Goal: Transaction & Acquisition: Purchase product/service

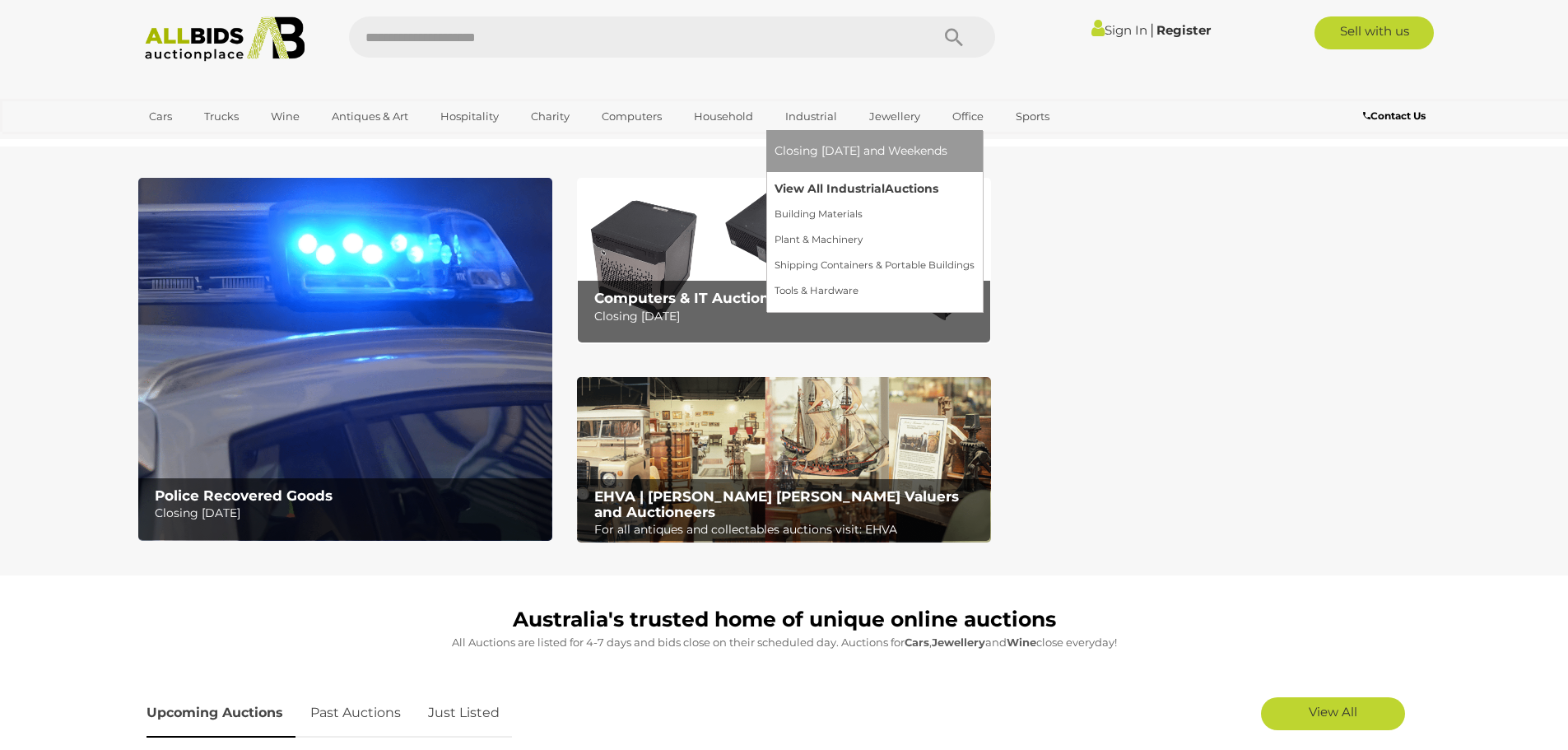
click at [831, 182] on link "View All Industrial Auctions" at bounding box center [874, 189] width 200 height 26
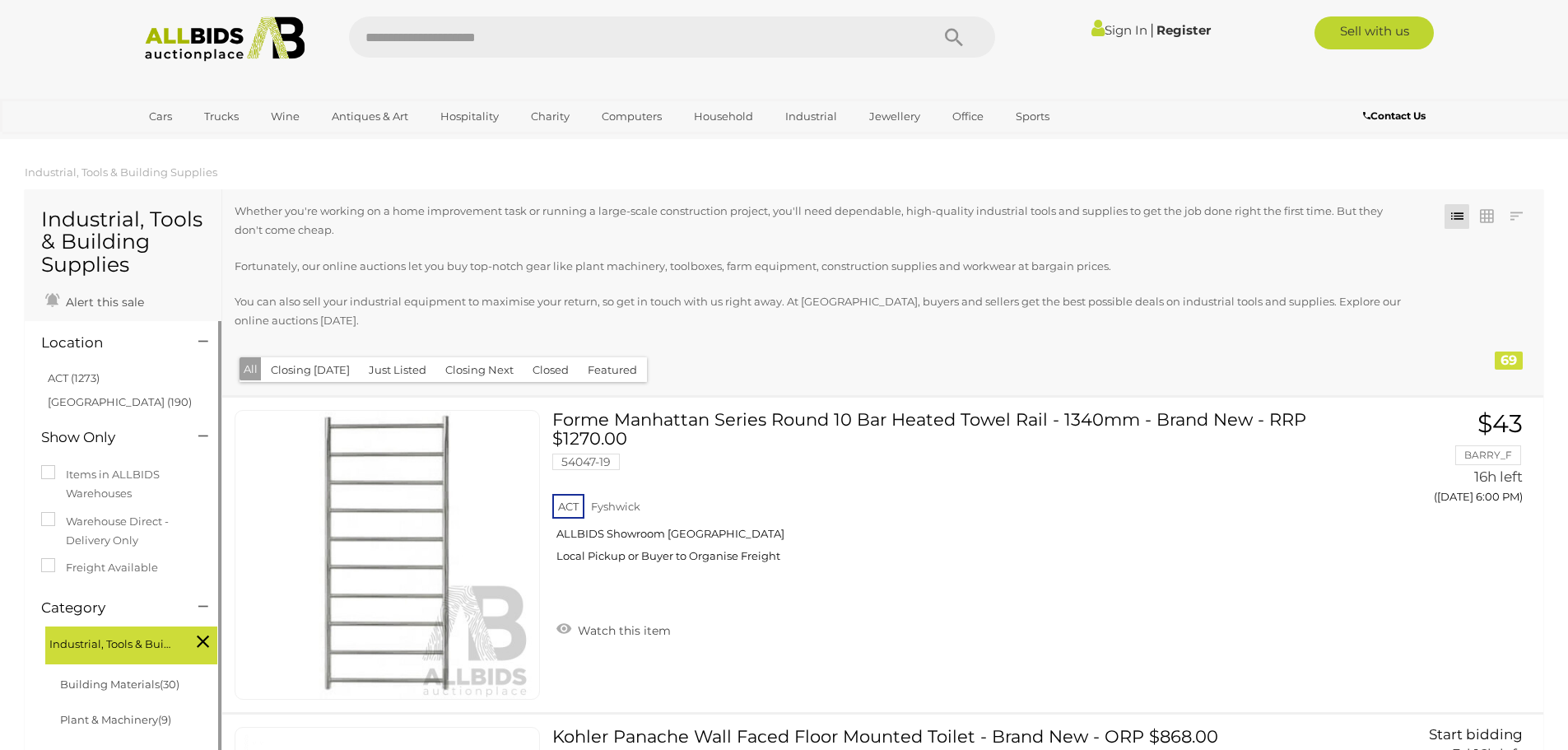
click at [82, 384] on li "ACT (1273)" at bounding box center [125, 378] width 160 height 24
click at [83, 383] on link "ACT (1273)" at bounding box center [73, 377] width 52 height 13
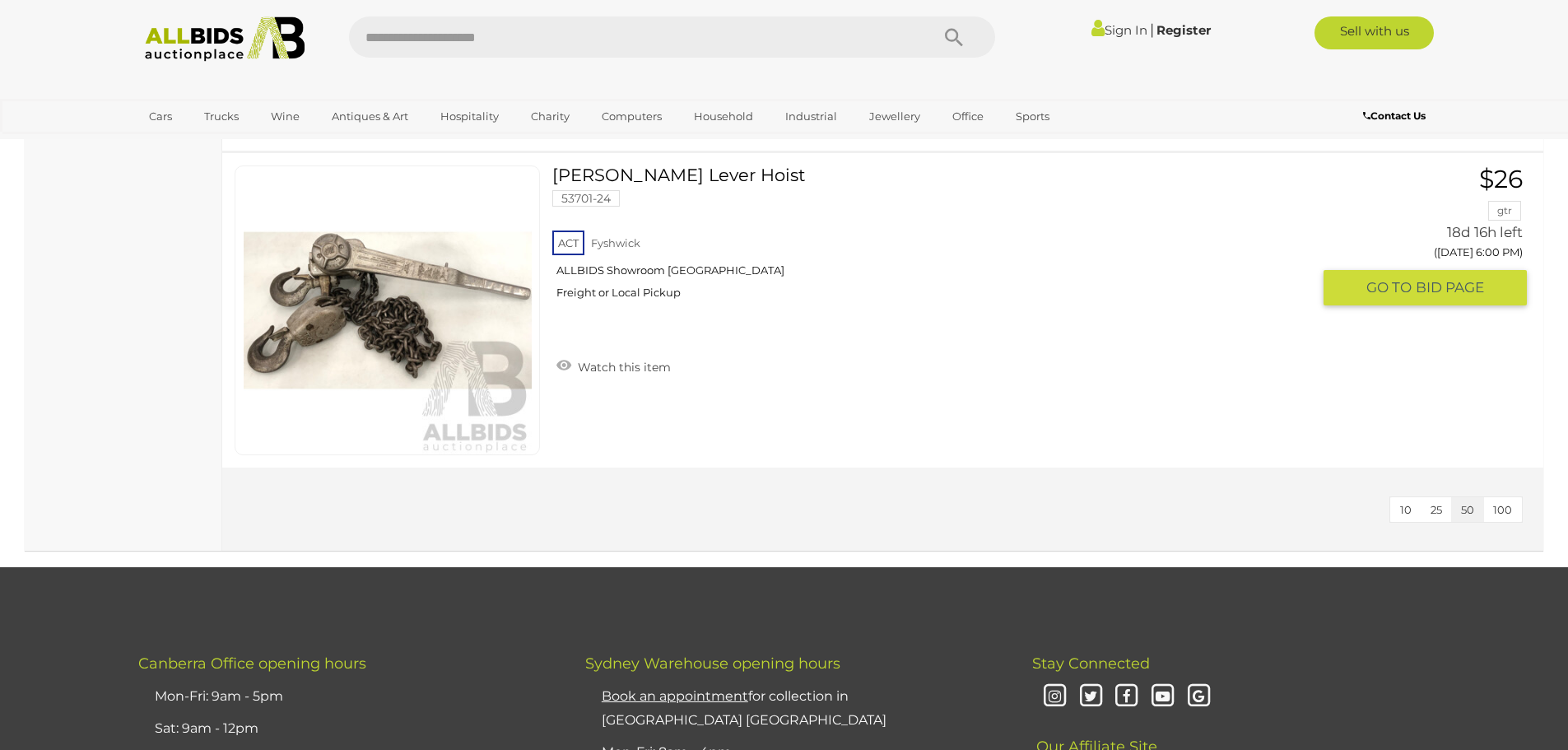
scroll to position [8073, 0]
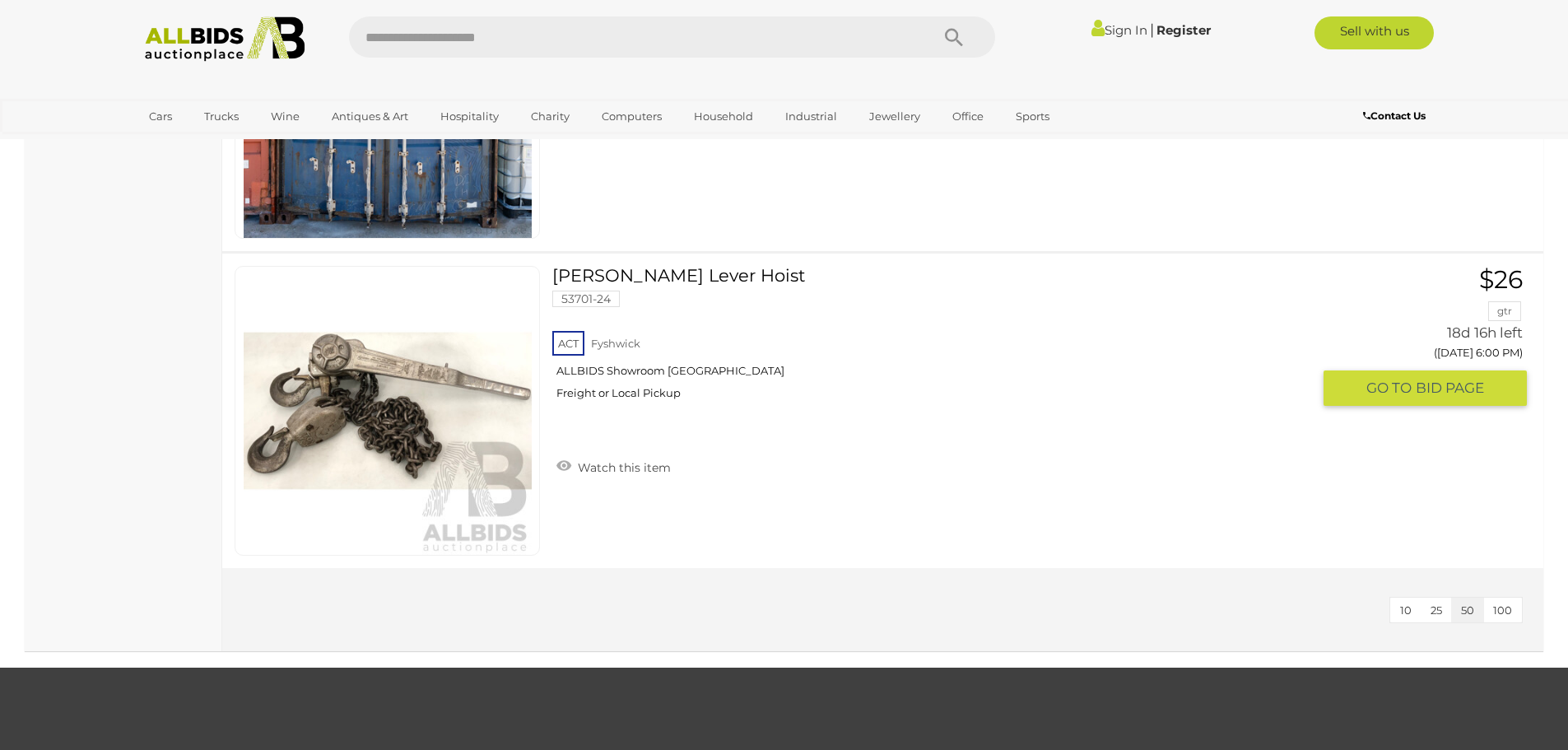
click at [708, 273] on link "CM Puller Lever Hoist 53701-24 ACT Fyshwick ALLBIDS Showroom Fyshwick Freight o…" at bounding box center [937, 339] width 746 height 147
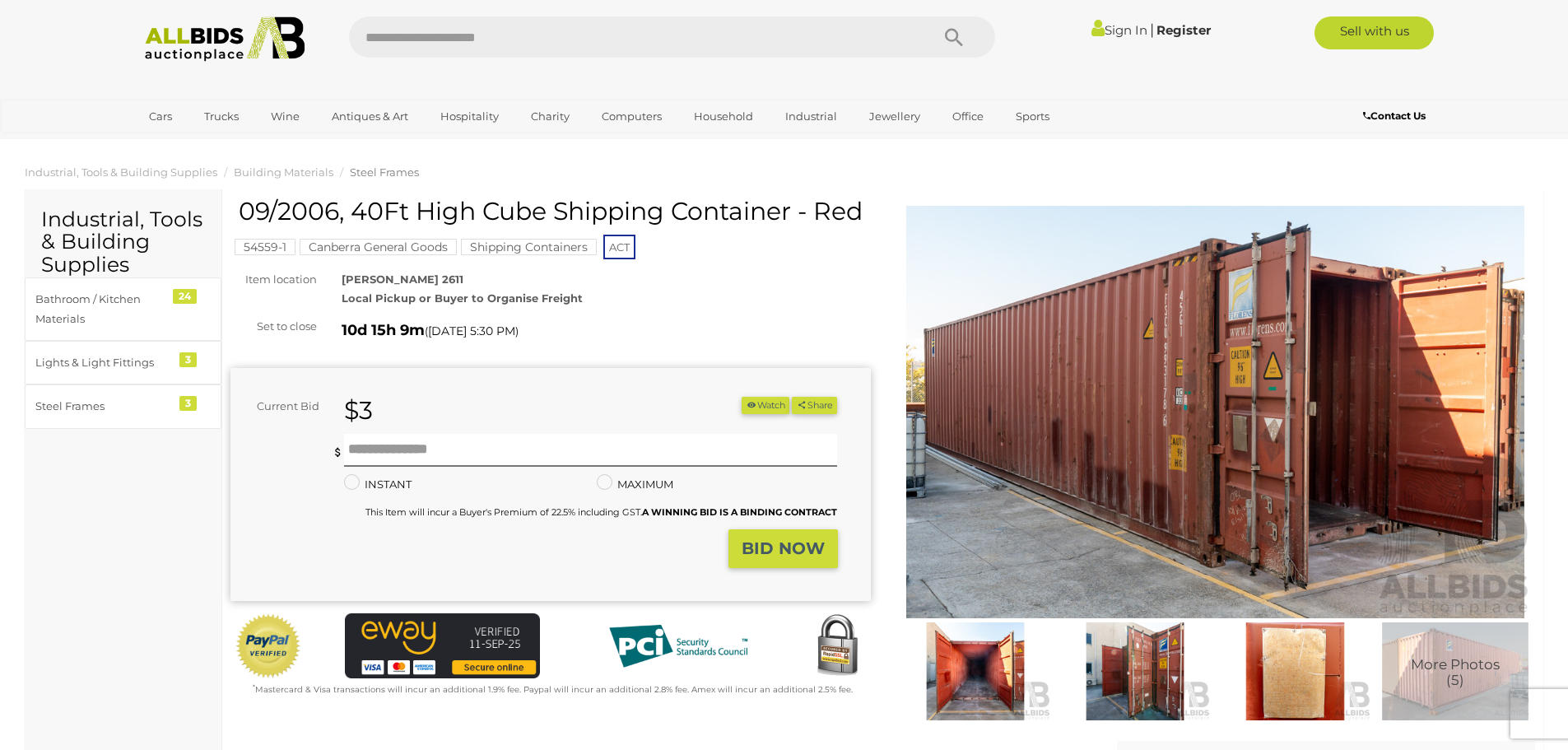
click at [1215, 459] on img at bounding box center [1215, 412] width 640 height 413
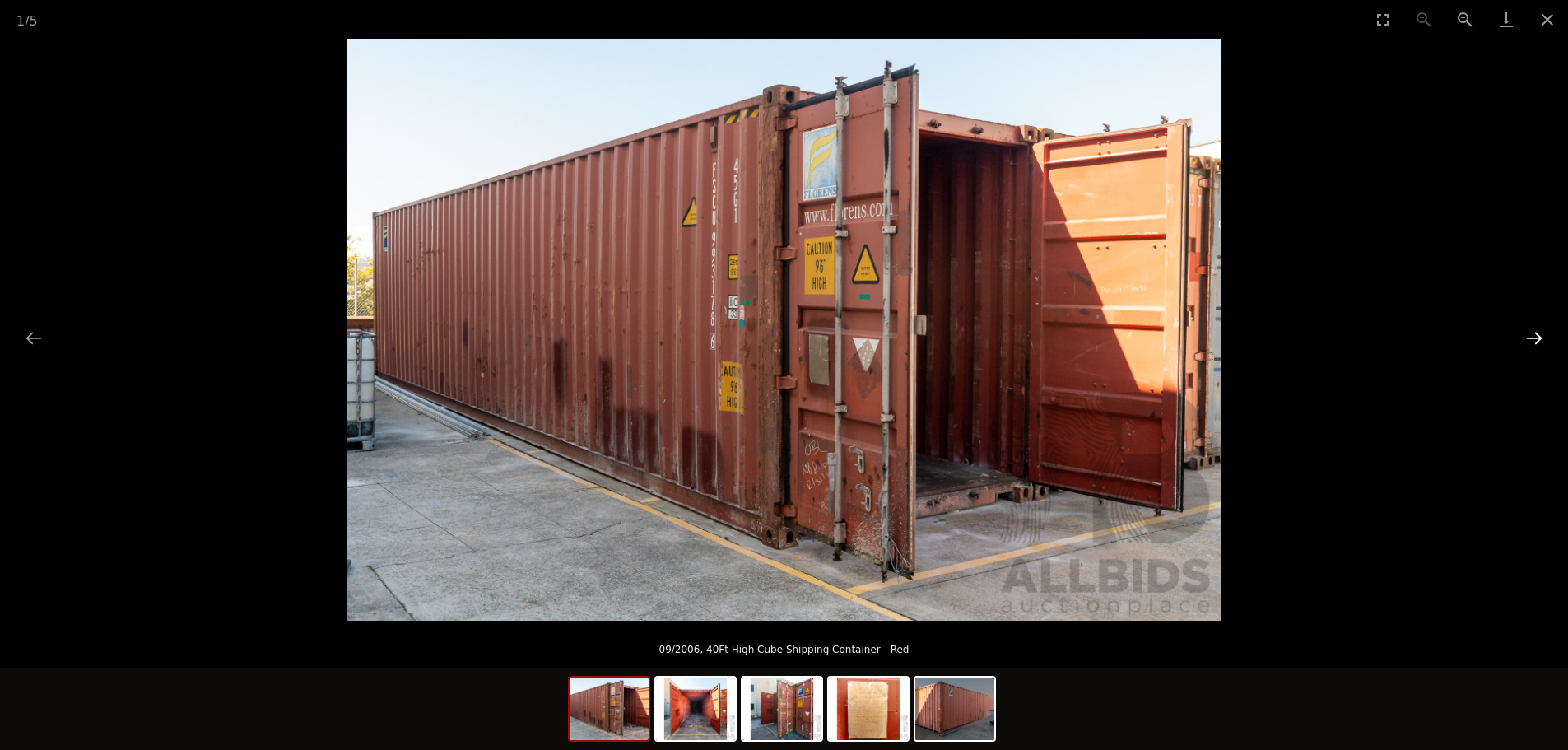
click at [1535, 335] on button "Next slide" at bounding box center [1534, 338] width 34 height 33
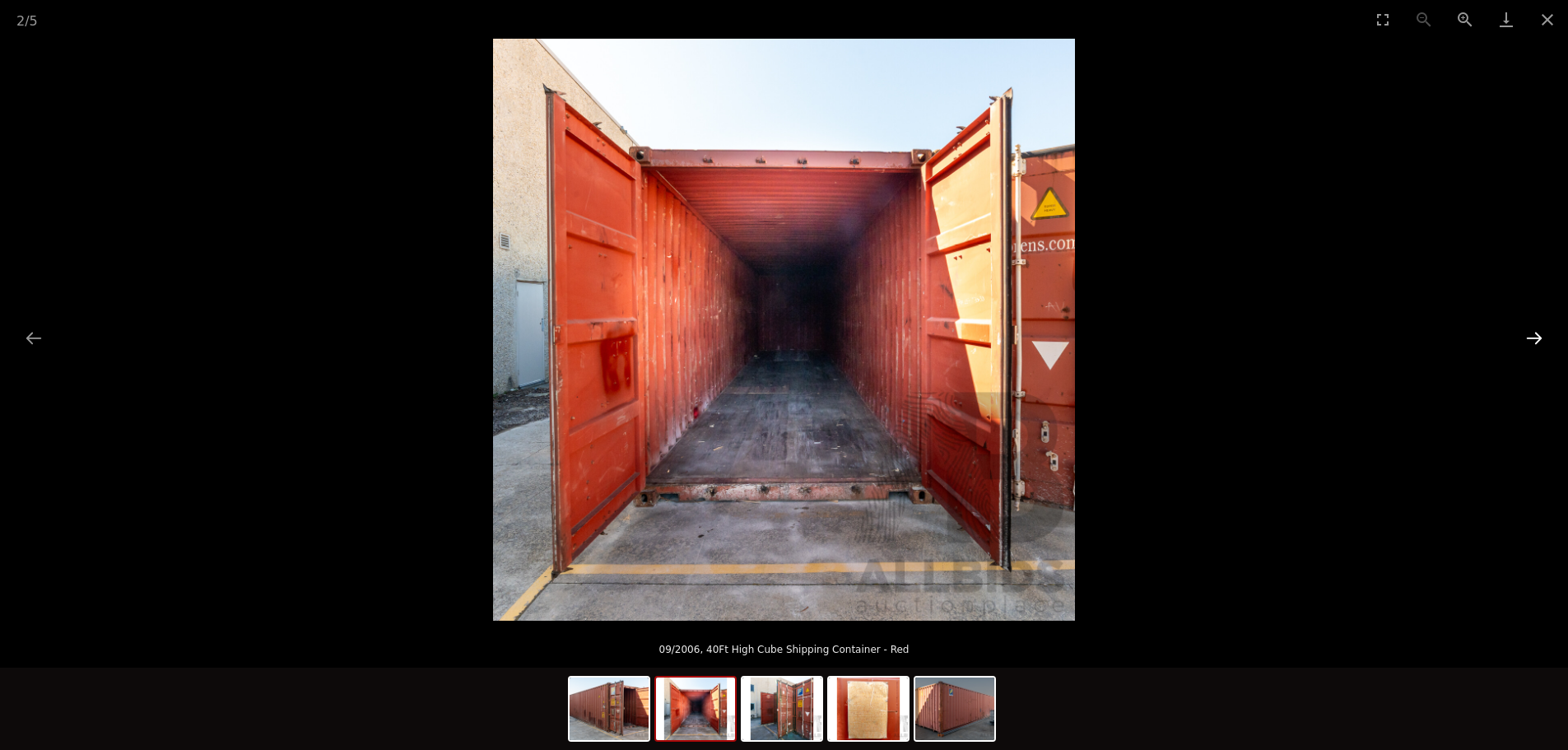
click at [1522, 336] on button "Next slide" at bounding box center [1534, 338] width 34 height 33
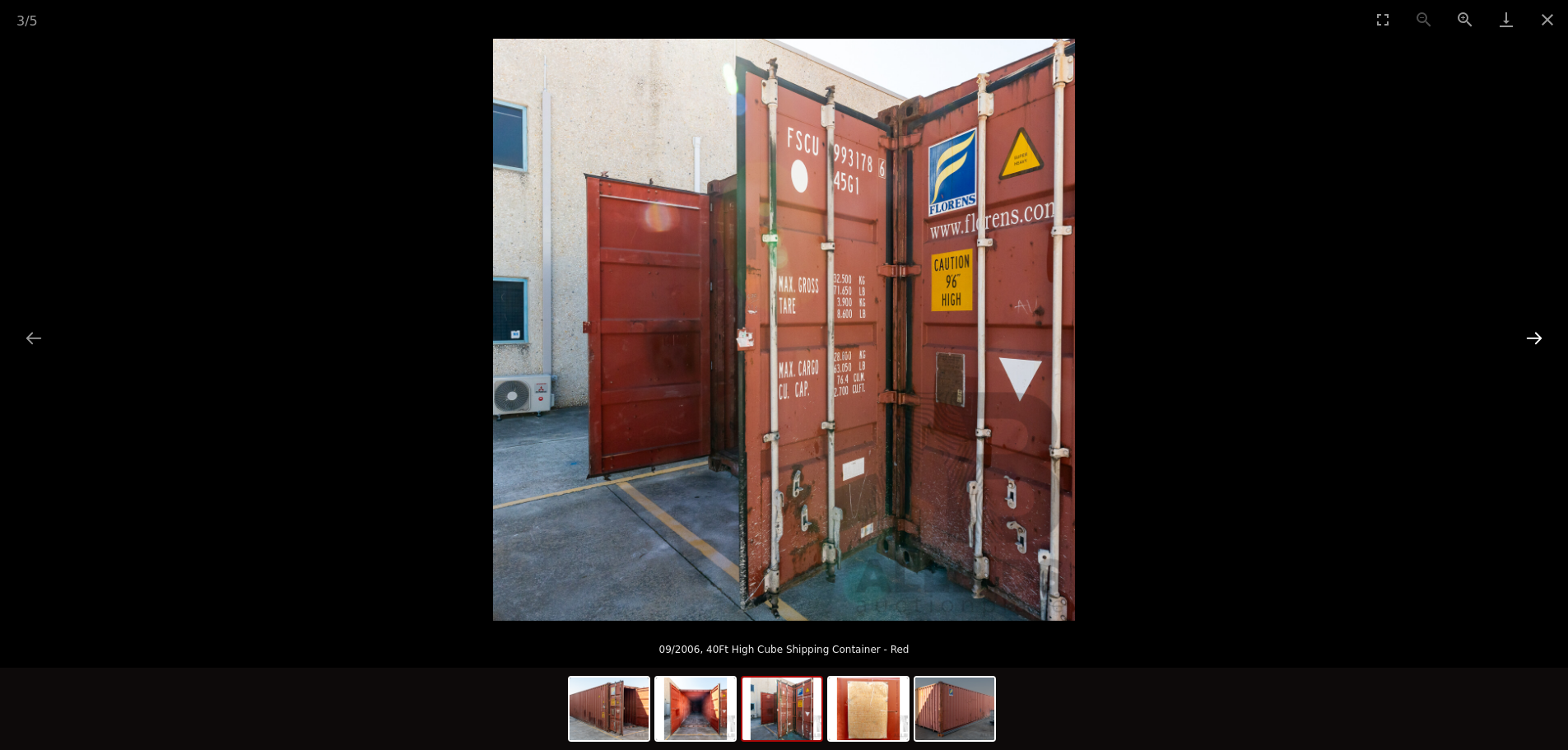
click at [1521, 336] on button "Next slide" at bounding box center [1534, 338] width 34 height 33
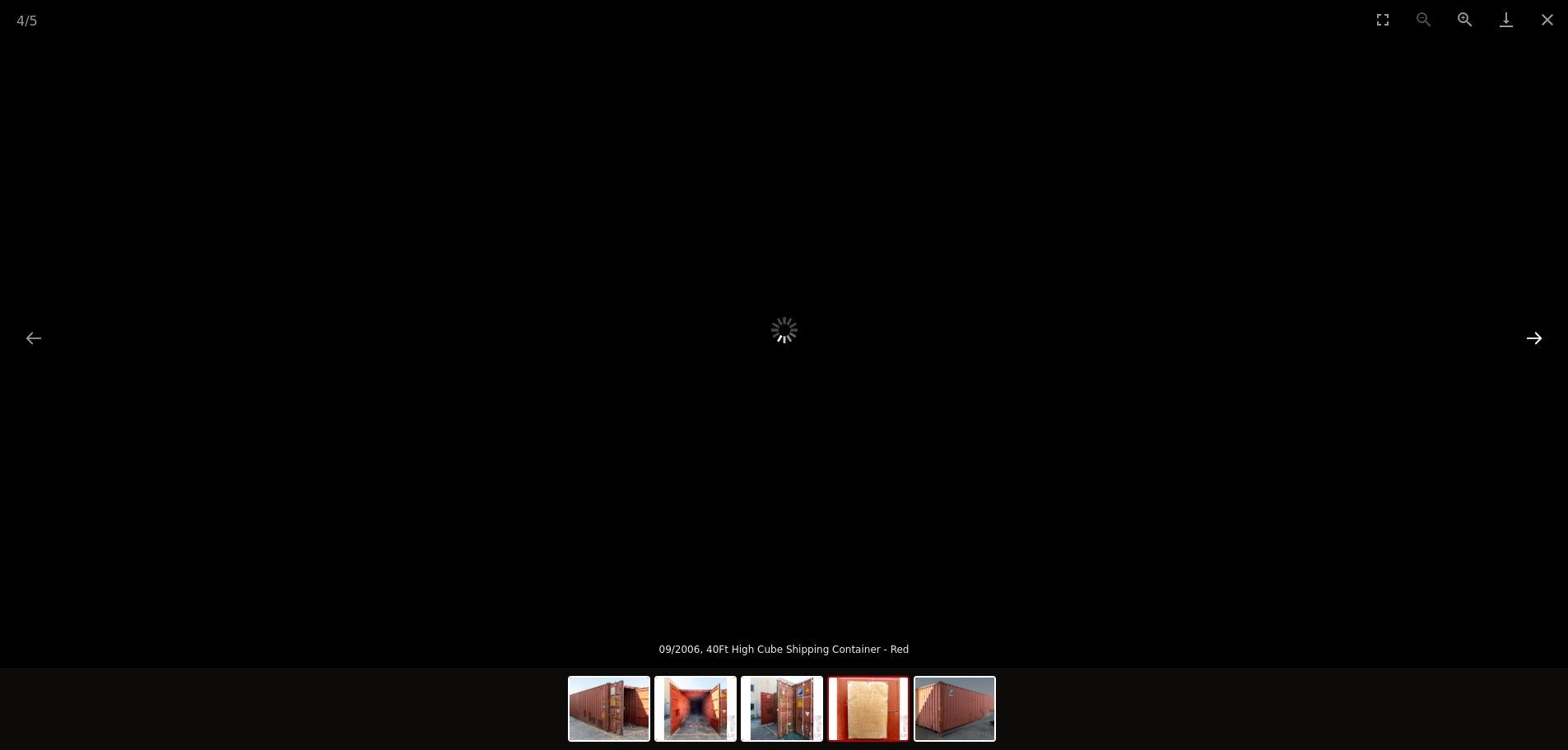
click at [1521, 336] on button "Next slide" at bounding box center [1534, 338] width 34 height 33
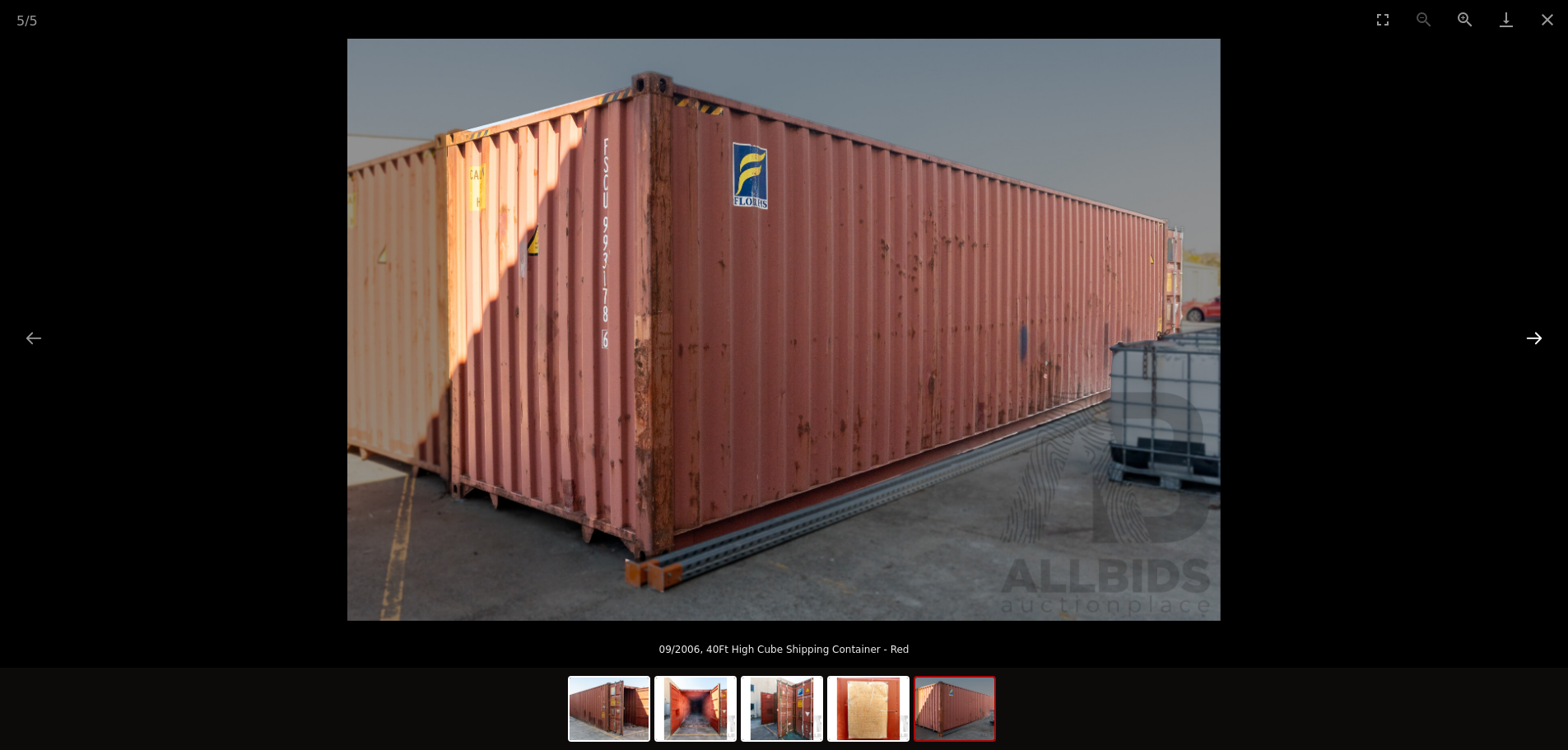
click at [1547, 348] on button "Next slide" at bounding box center [1534, 338] width 34 height 33
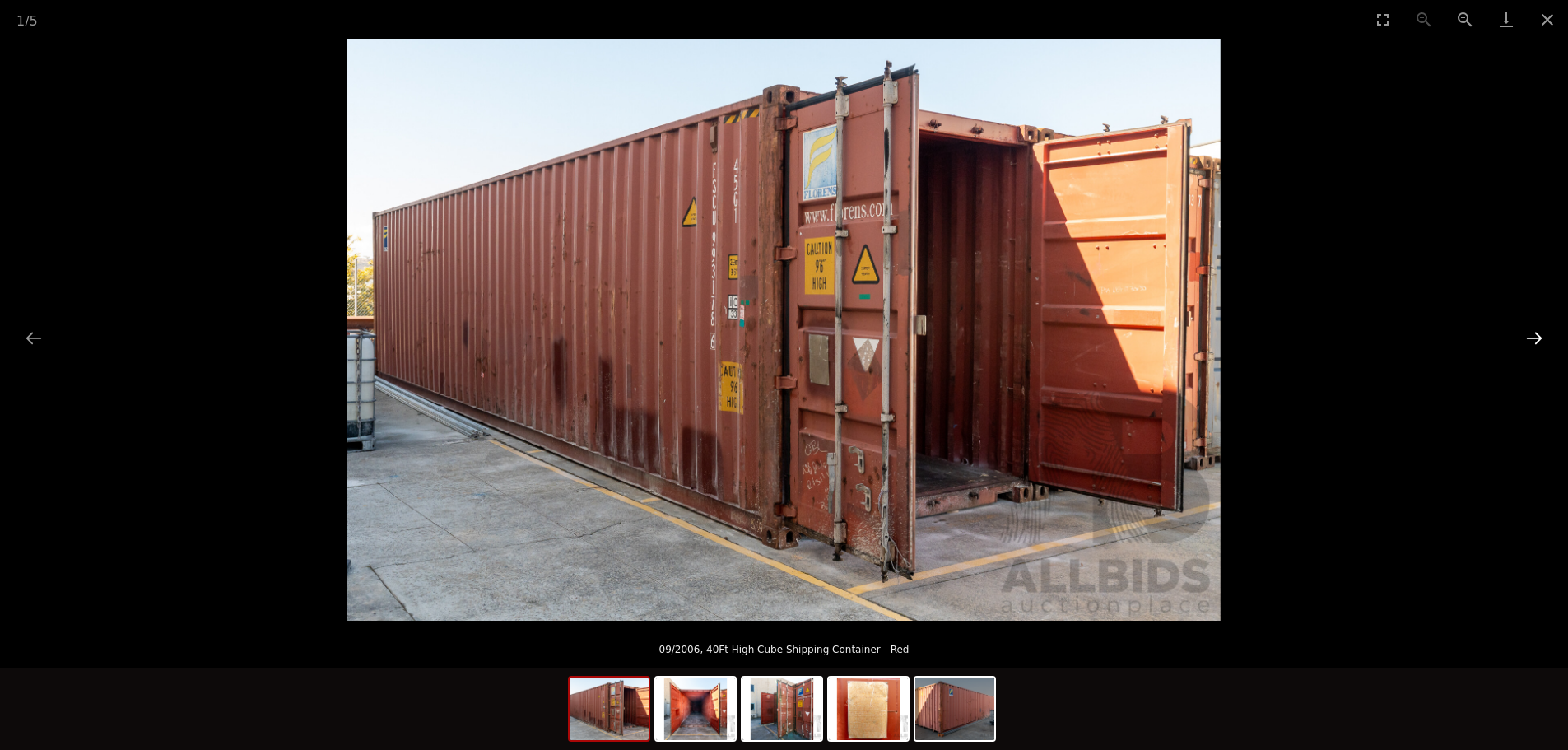
click at [1540, 347] on button "Next slide" at bounding box center [1534, 338] width 34 height 33
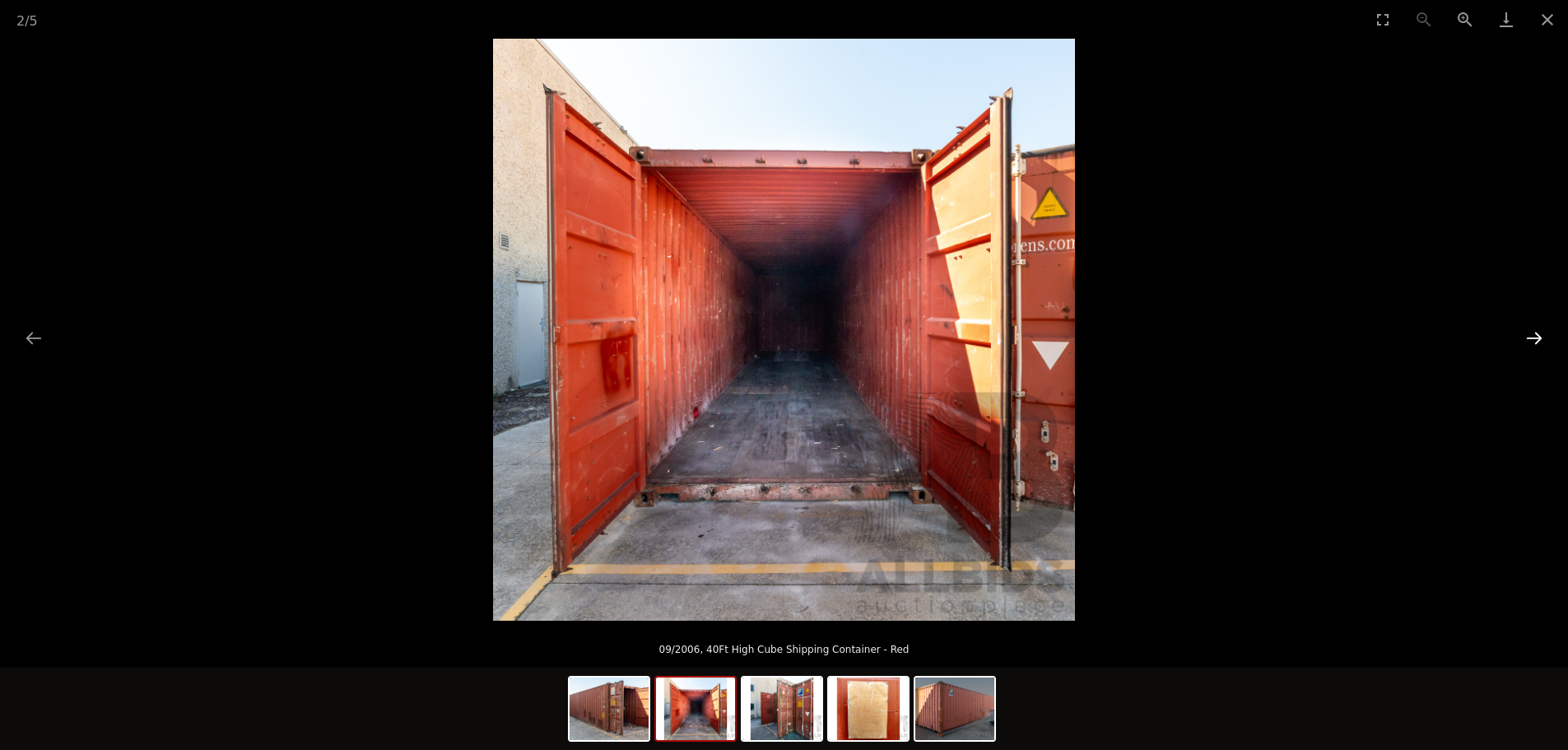
click at [1539, 347] on button "Next slide" at bounding box center [1534, 338] width 34 height 33
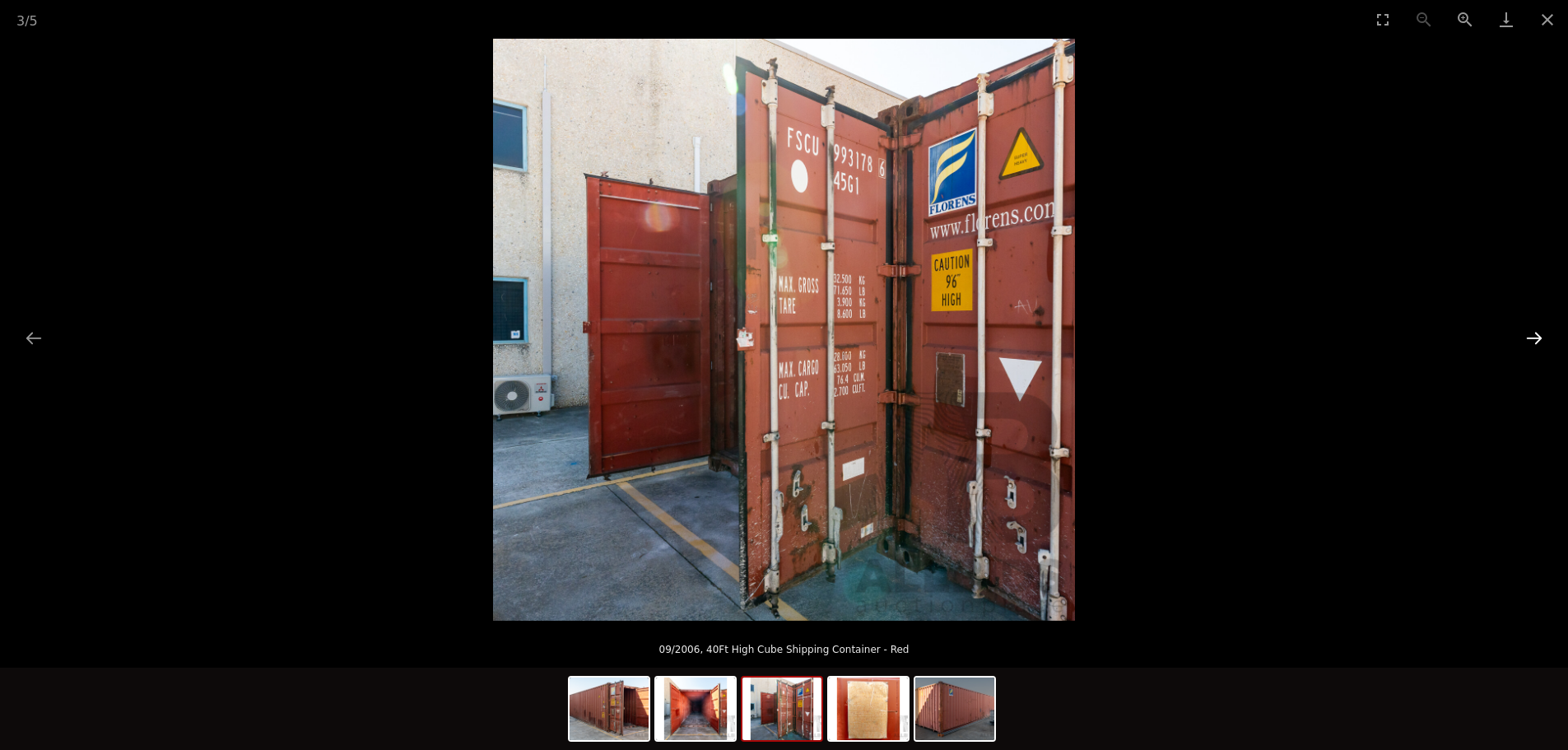
click at [1539, 347] on button "Next slide" at bounding box center [1534, 338] width 34 height 33
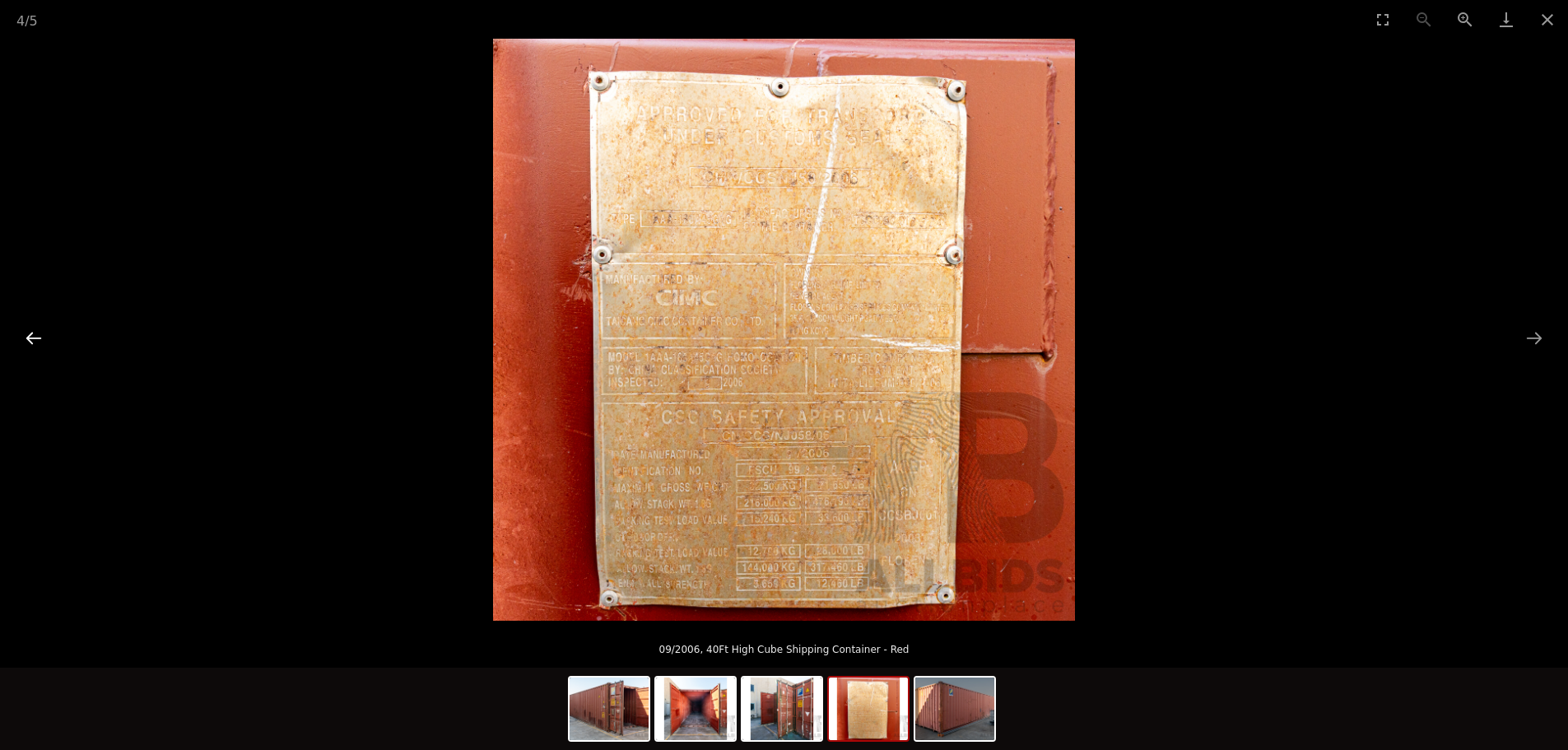
click at [37, 346] on button "Previous slide" at bounding box center [33, 338] width 34 height 33
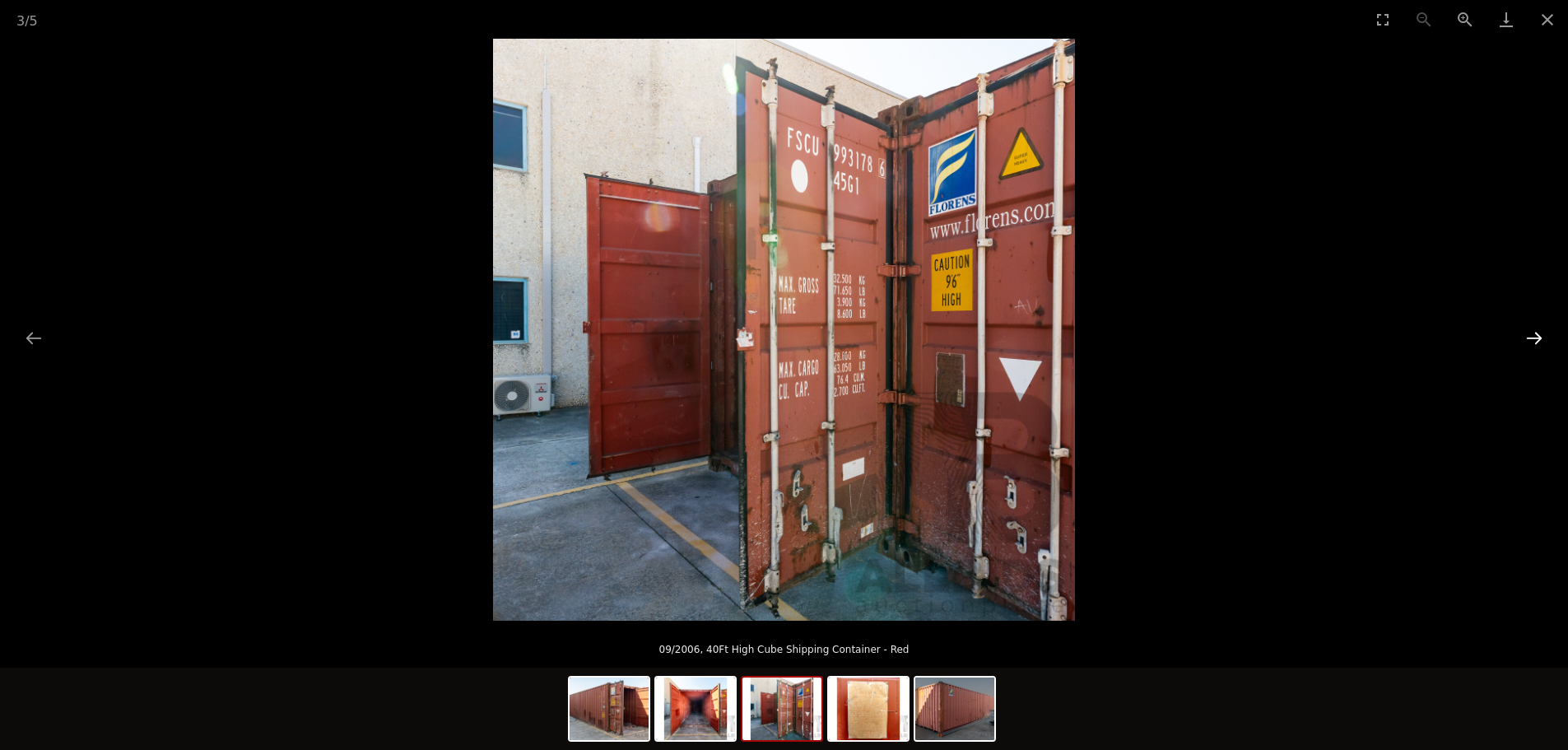
click at [1528, 339] on button "Next slide" at bounding box center [1534, 338] width 34 height 33
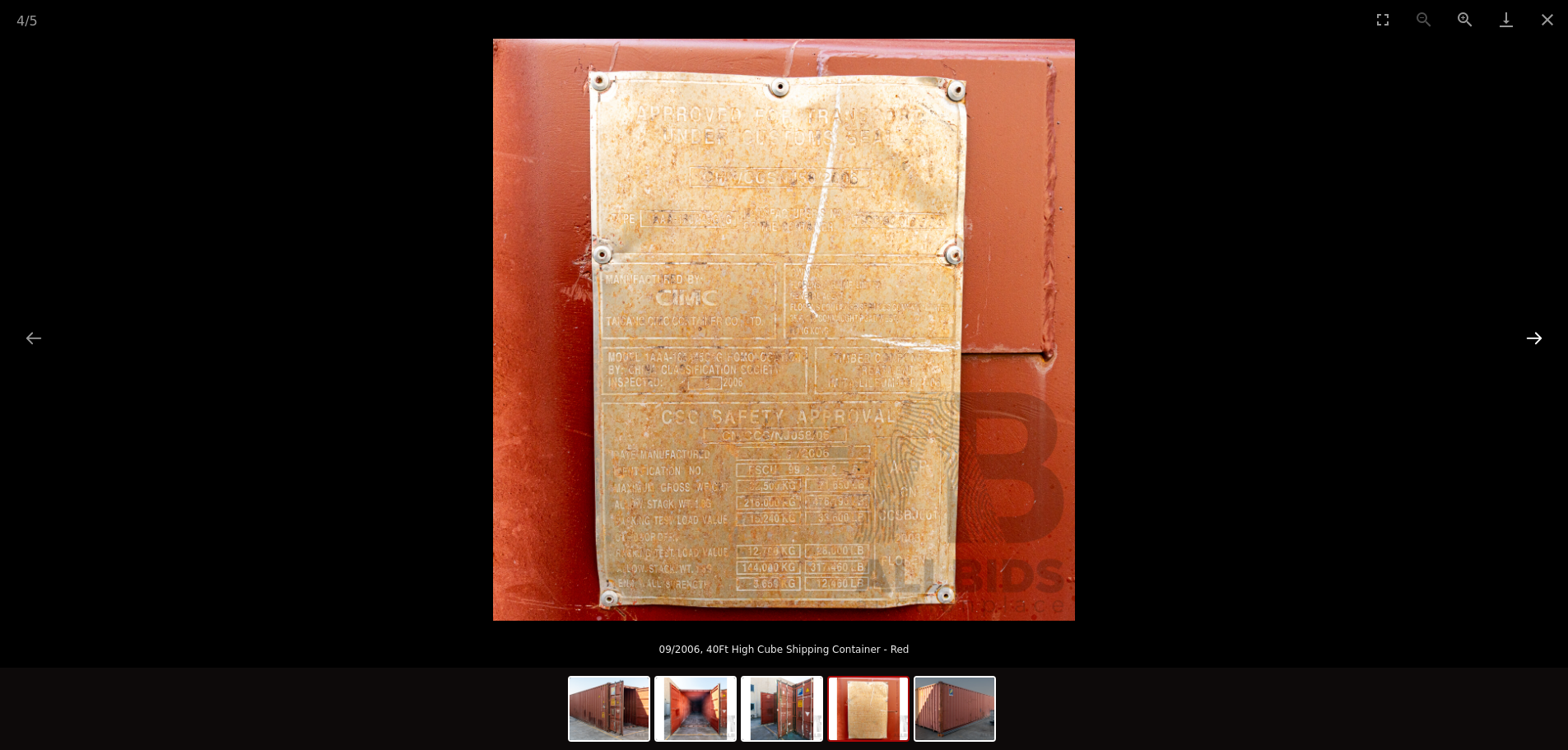
click at [1527, 339] on button "Next slide" at bounding box center [1534, 338] width 34 height 33
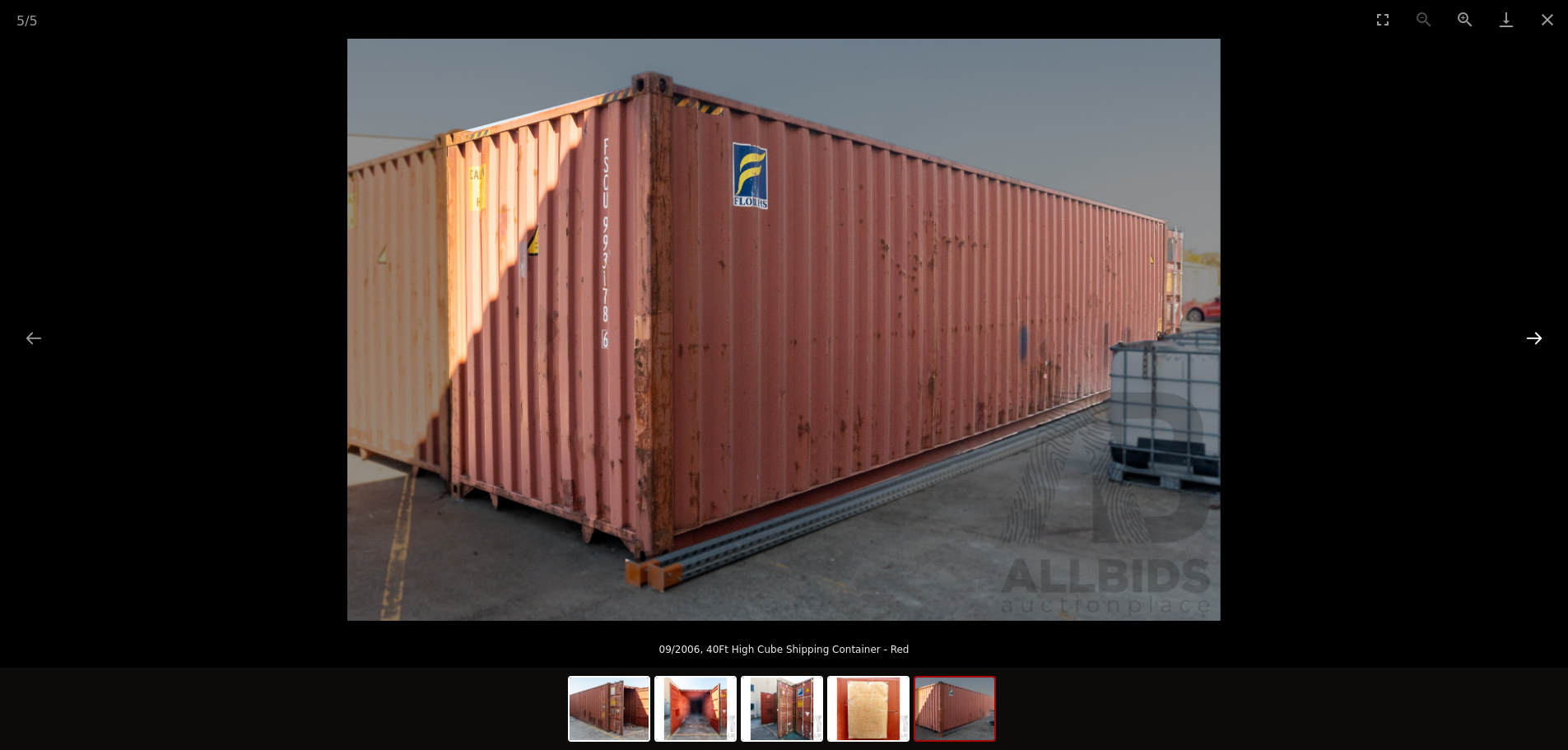
click at [1527, 339] on button "Next slide" at bounding box center [1534, 338] width 34 height 33
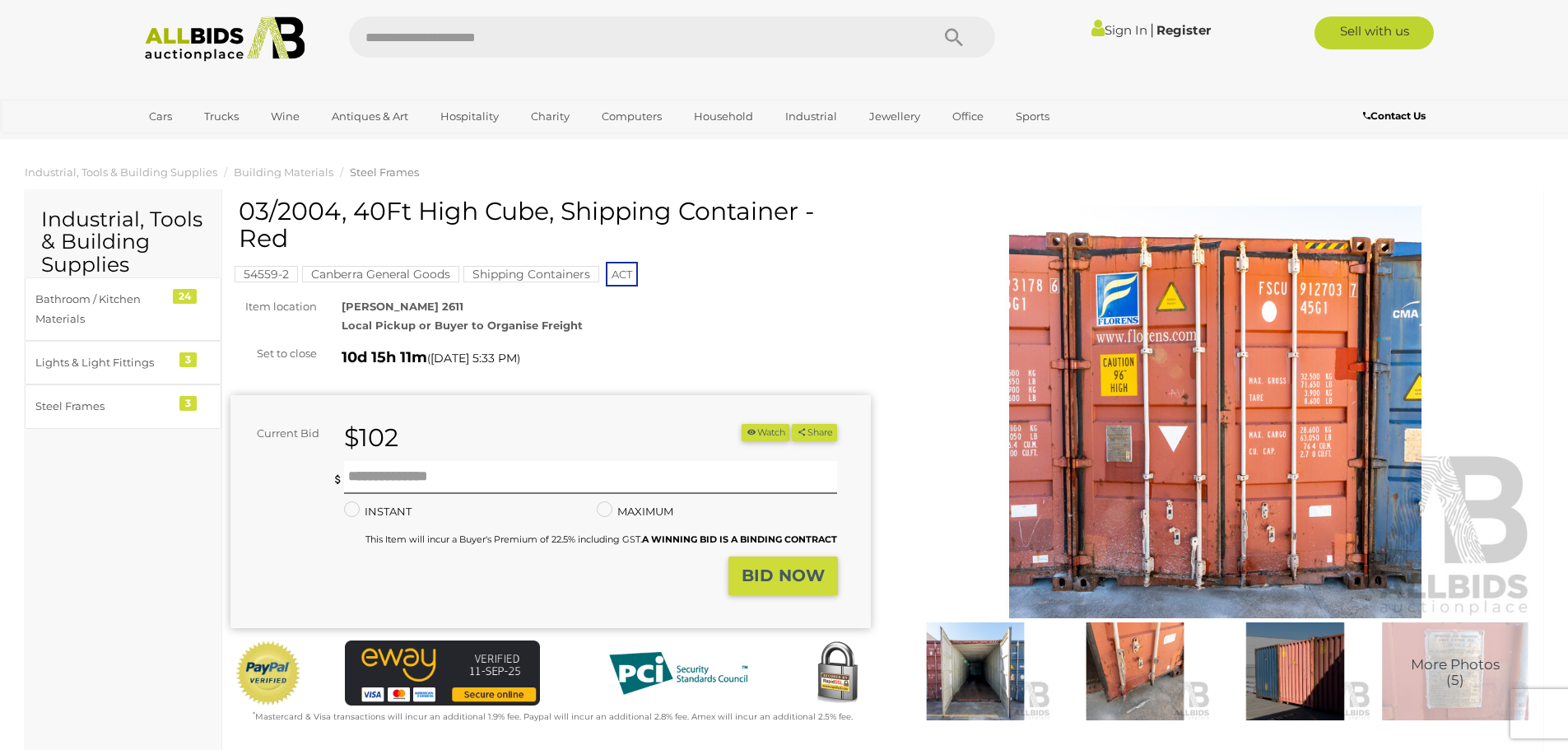
click at [1267, 480] on img at bounding box center [1215, 412] width 640 height 413
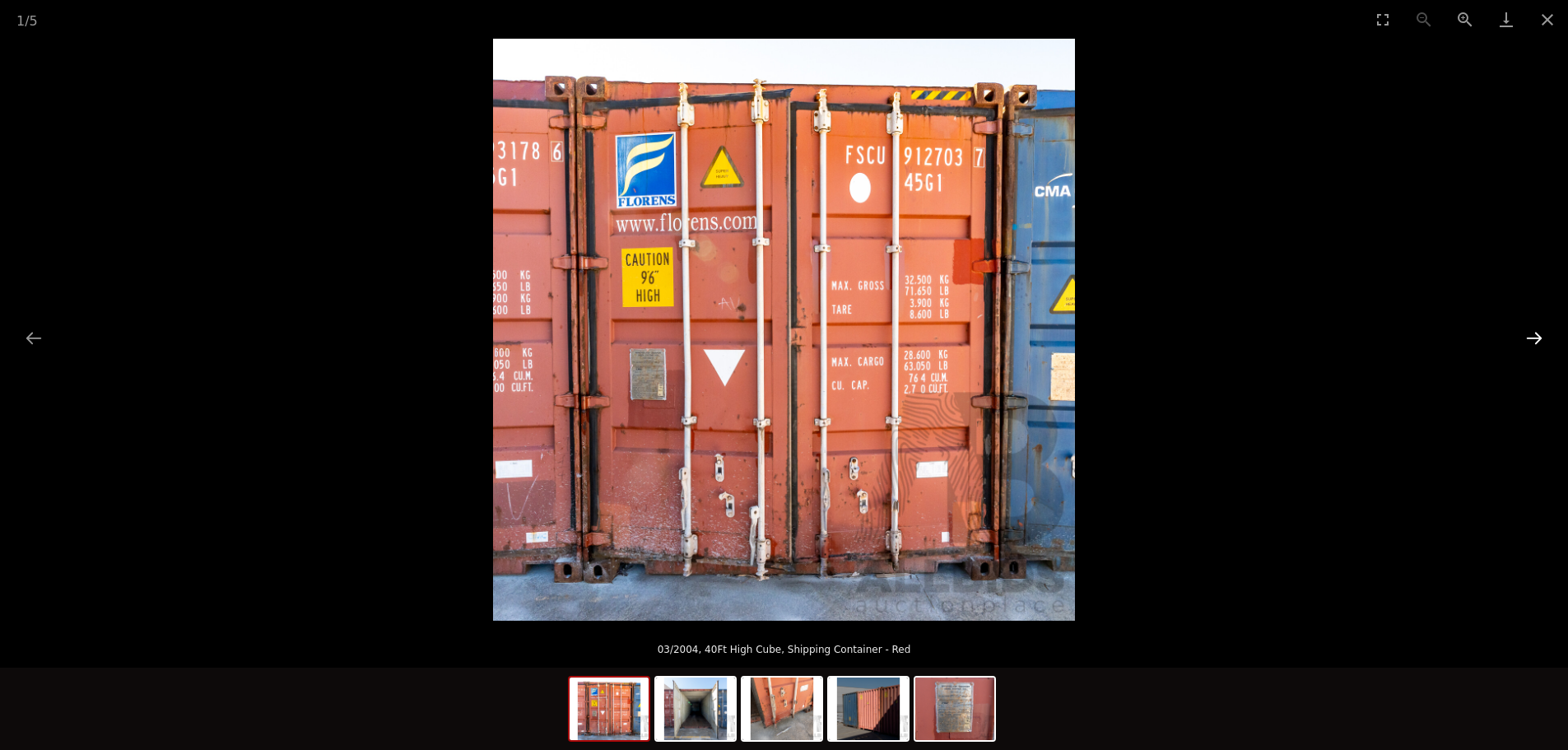
click at [1533, 339] on button "Next slide" at bounding box center [1534, 338] width 34 height 33
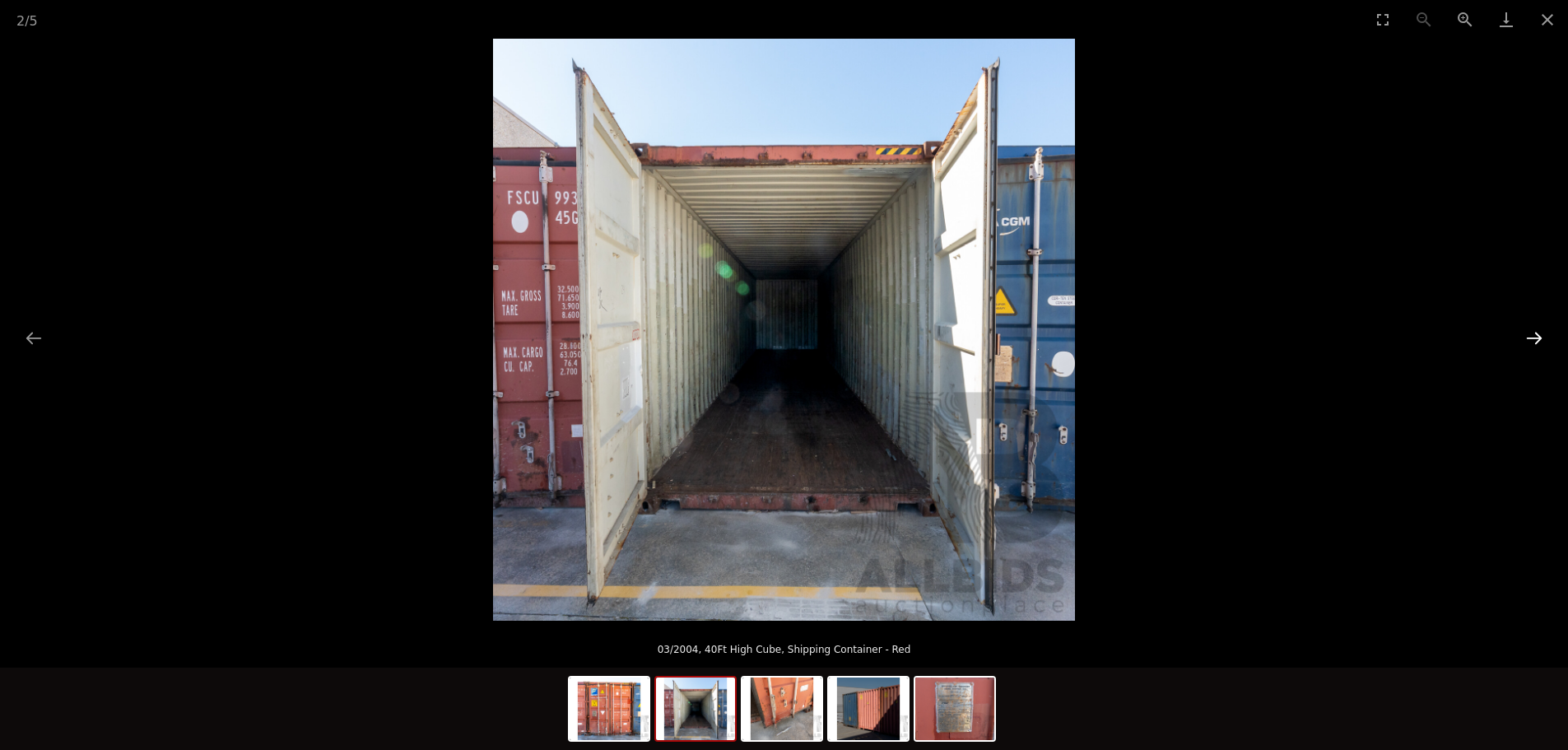
click at [1531, 339] on button "Next slide" at bounding box center [1534, 338] width 34 height 33
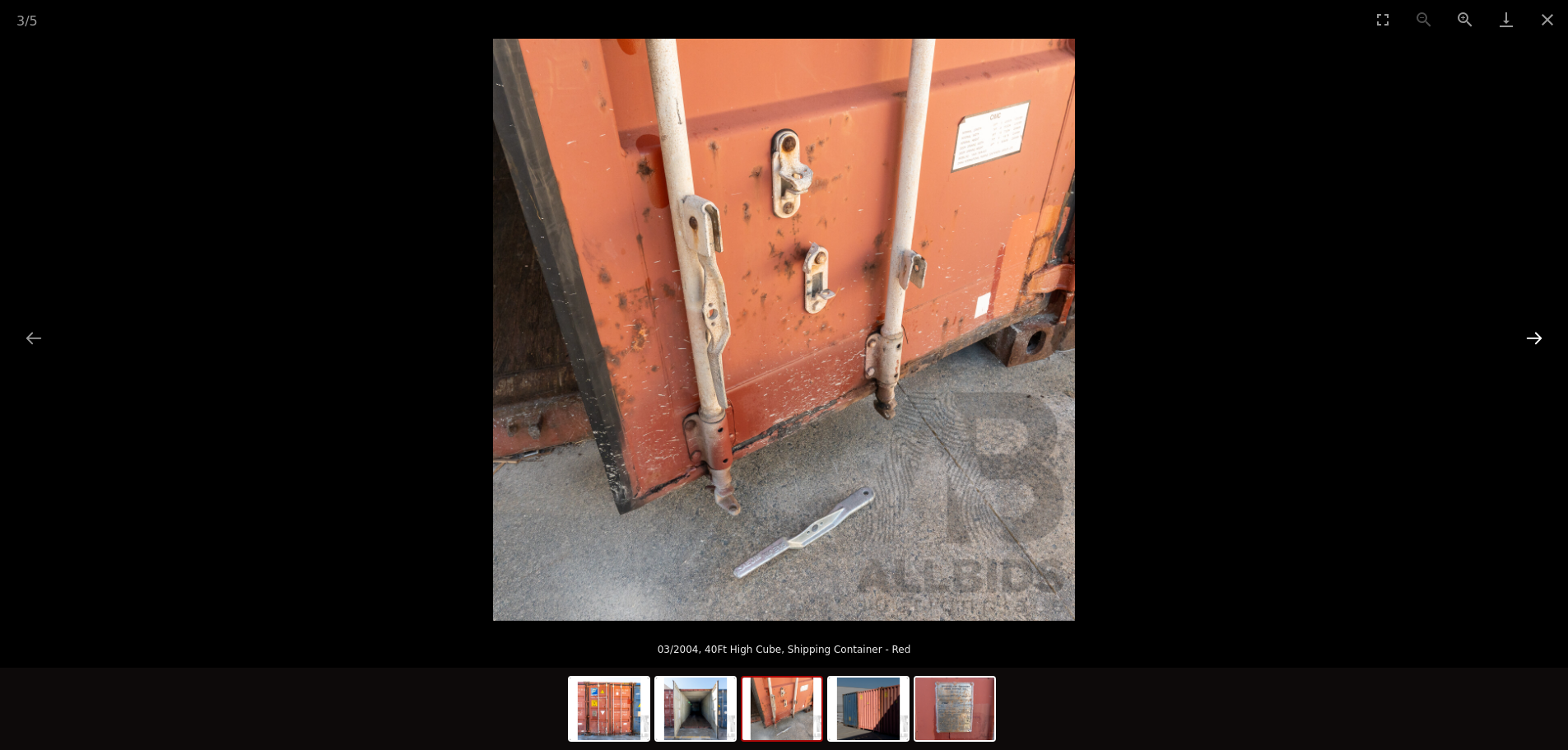
click at [1524, 339] on button "Next slide" at bounding box center [1534, 338] width 34 height 33
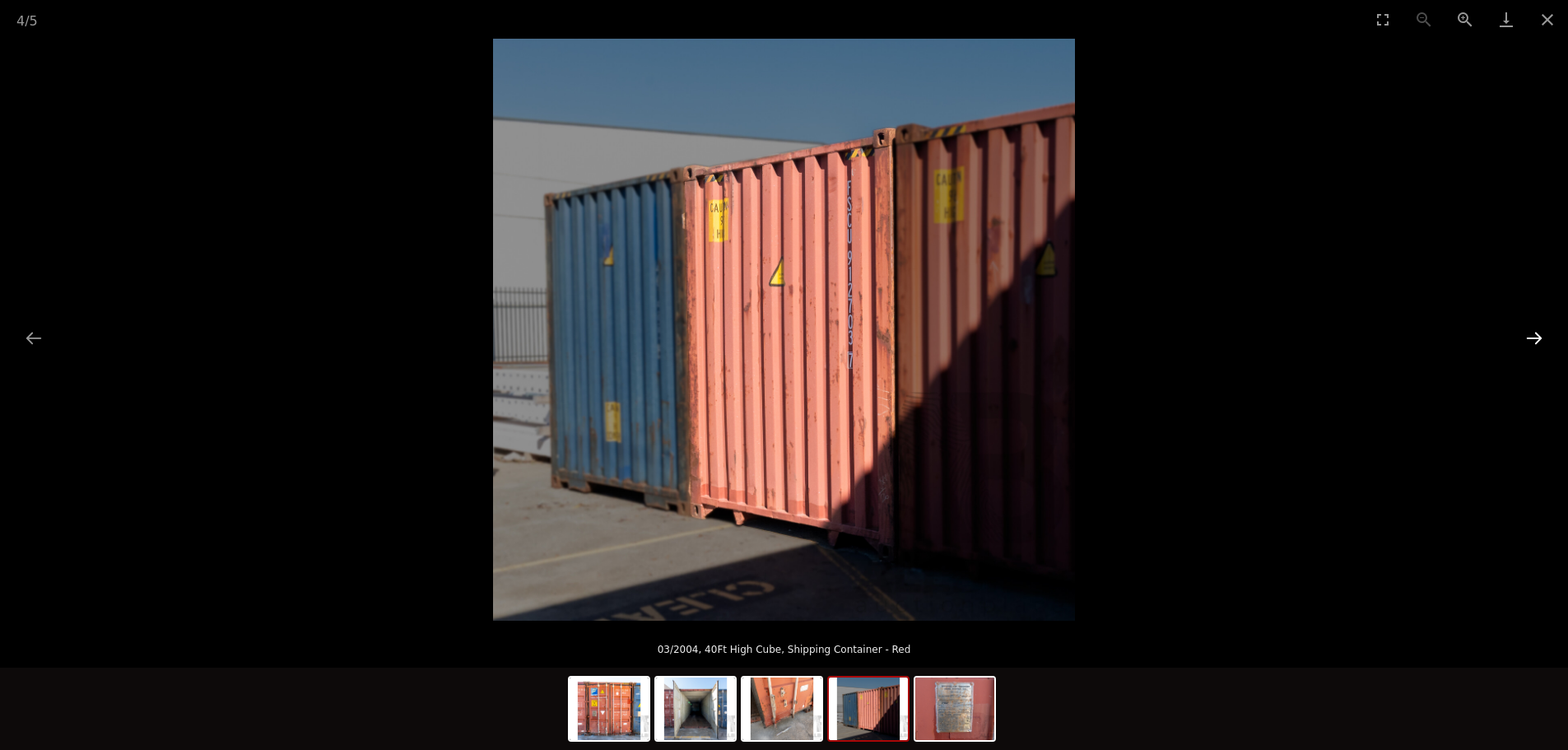
click at [1524, 339] on button "Next slide" at bounding box center [1534, 338] width 34 height 33
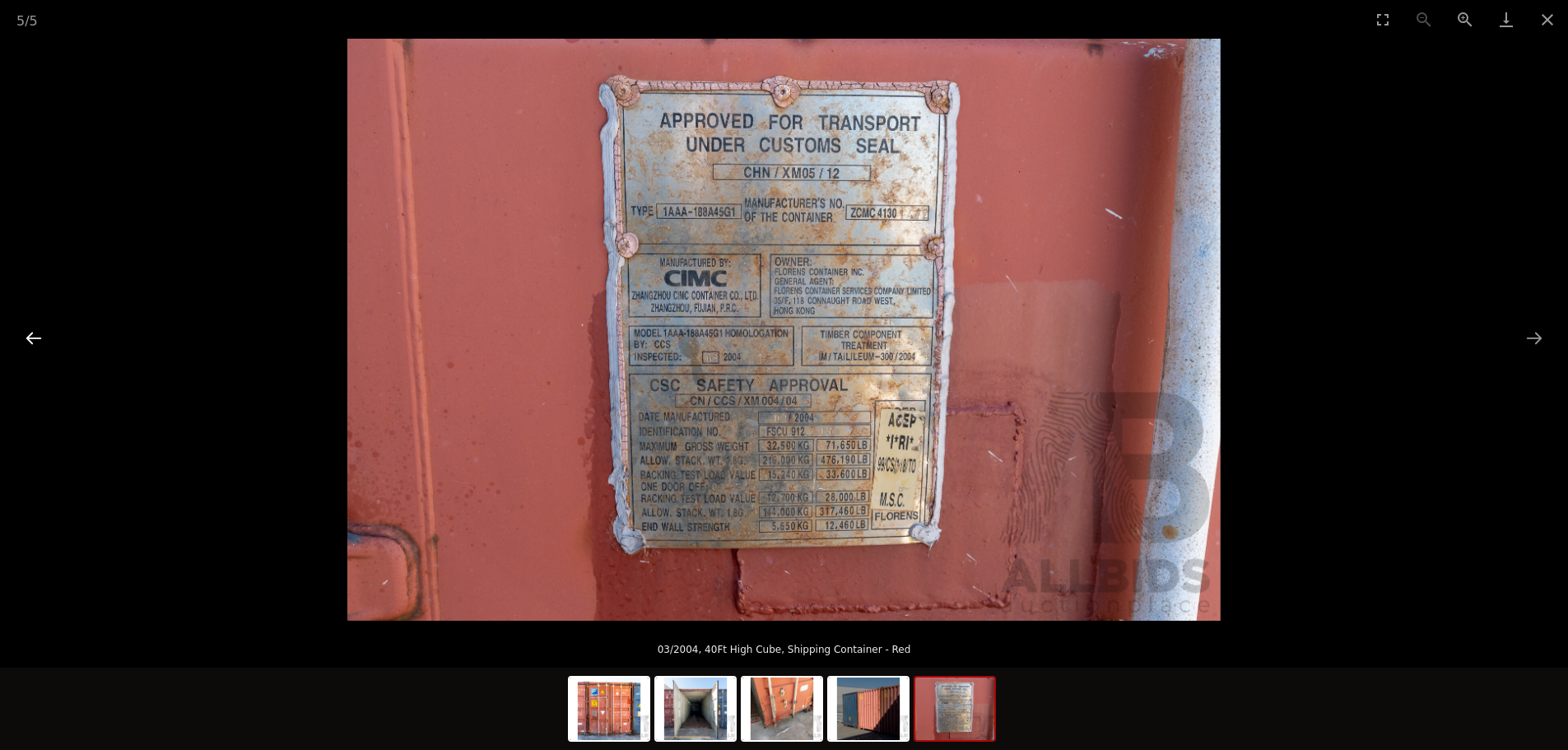
click at [44, 342] on button "Previous slide" at bounding box center [33, 338] width 34 height 33
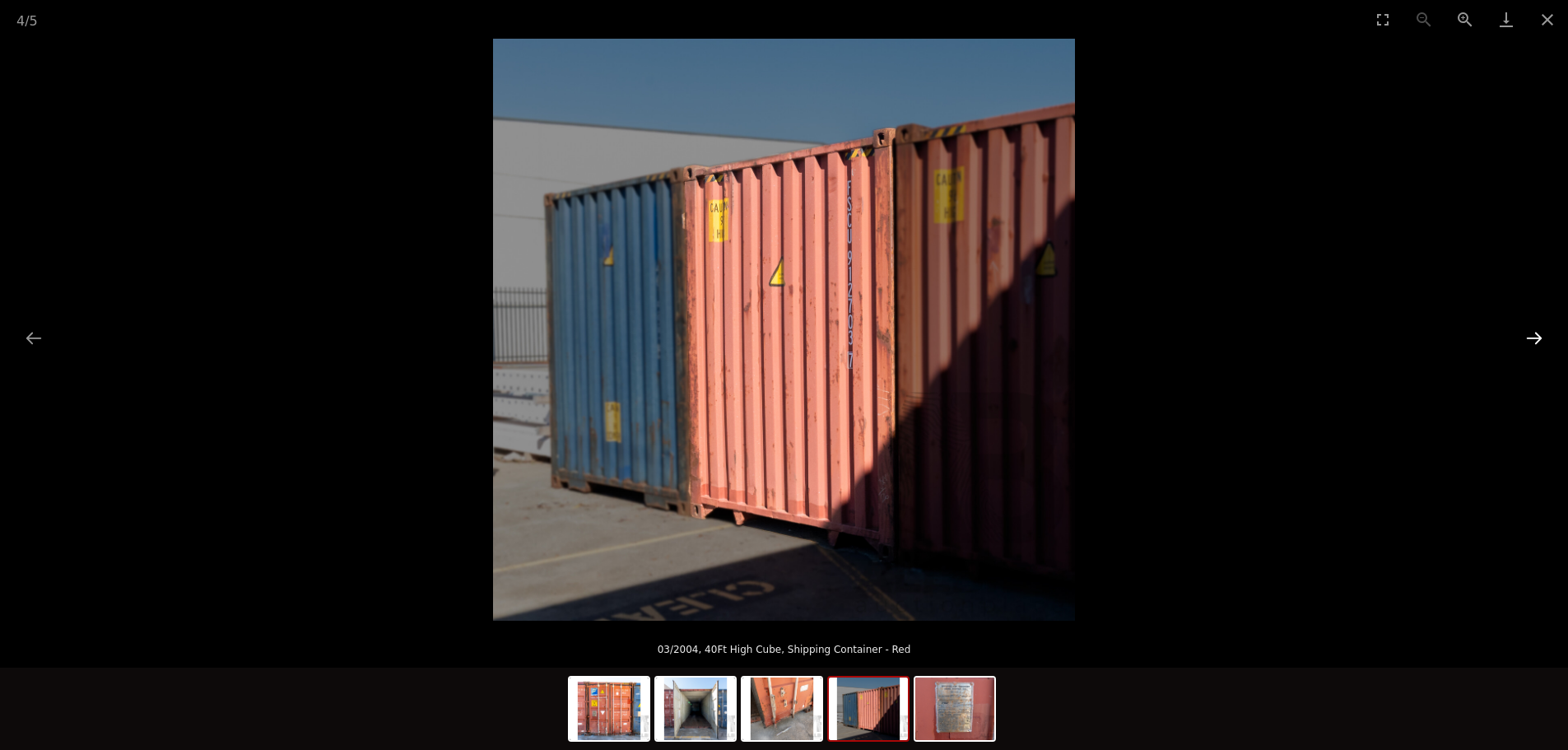
click at [1535, 343] on button "Next slide" at bounding box center [1534, 338] width 34 height 33
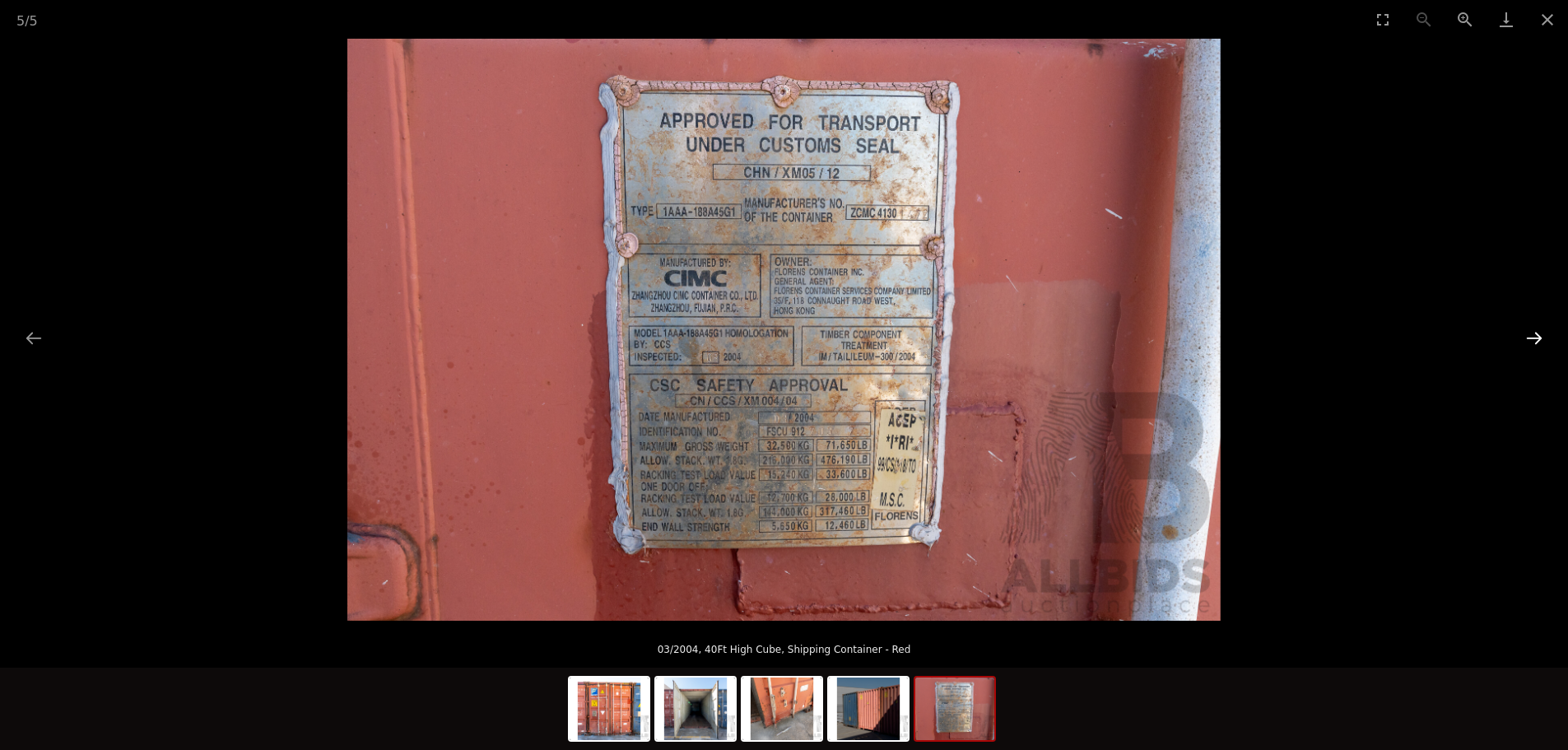
click at [1527, 343] on button "Next slide" at bounding box center [1534, 338] width 34 height 33
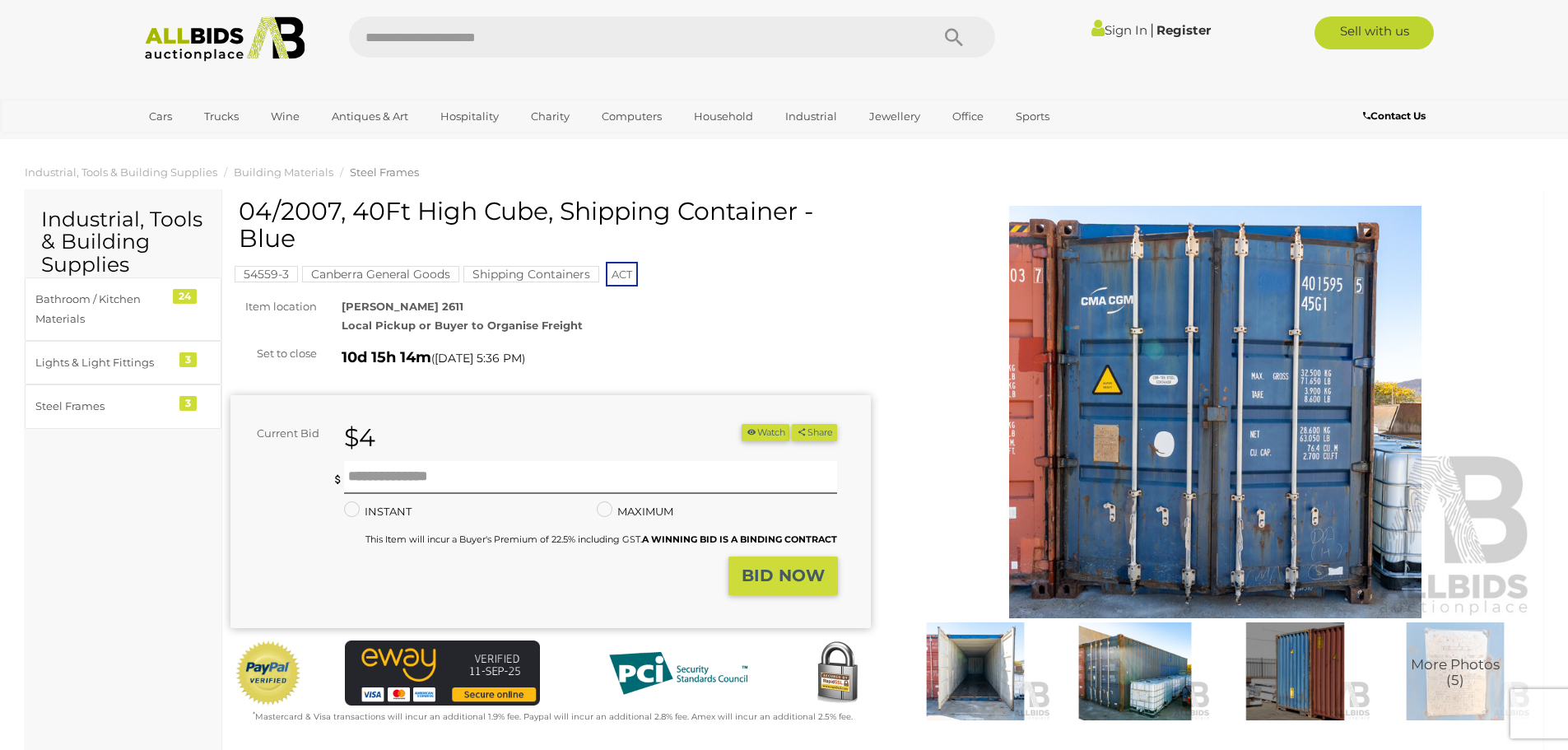
click at [1261, 493] on img at bounding box center [1215, 412] width 640 height 413
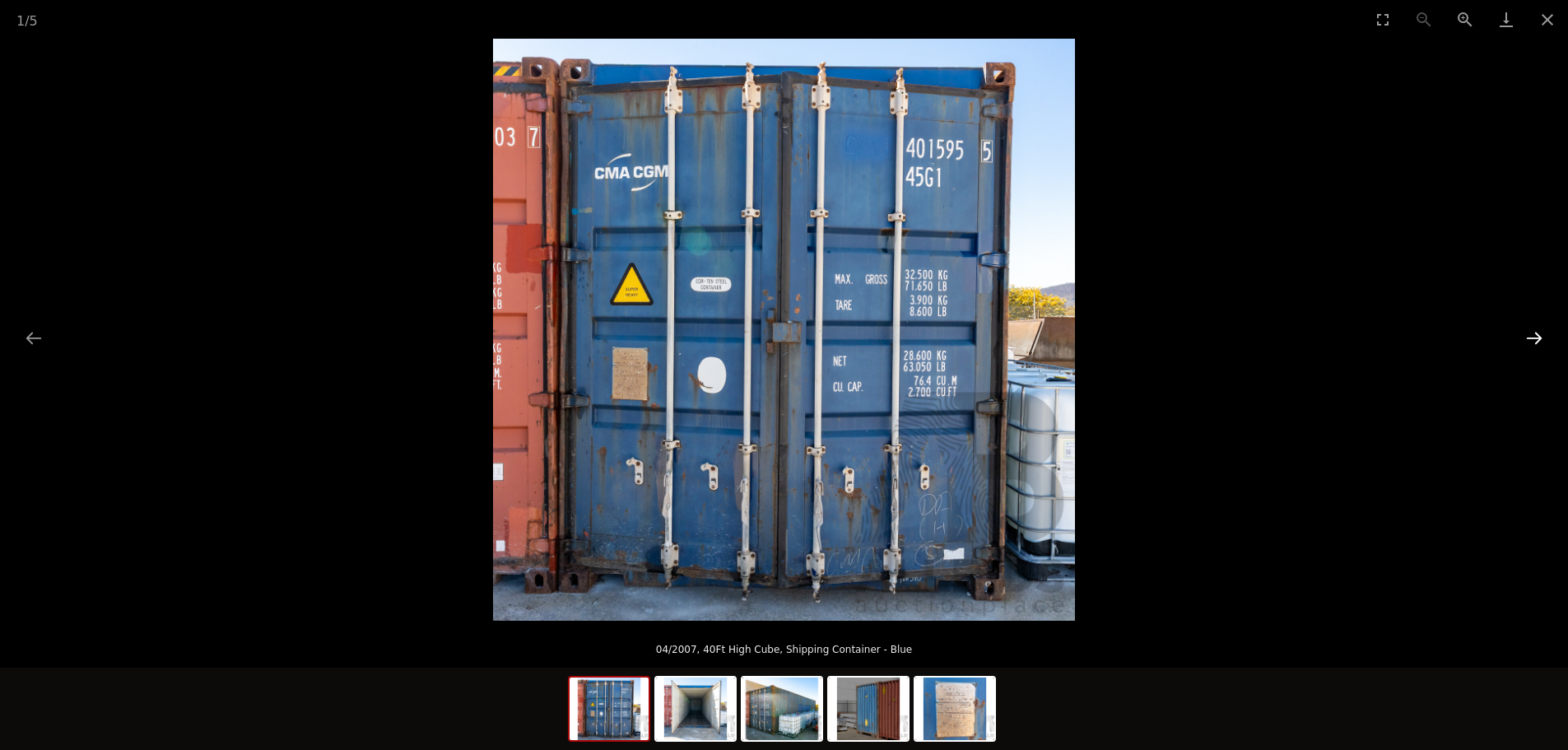
click at [1541, 344] on button "Next slide" at bounding box center [1534, 338] width 34 height 33
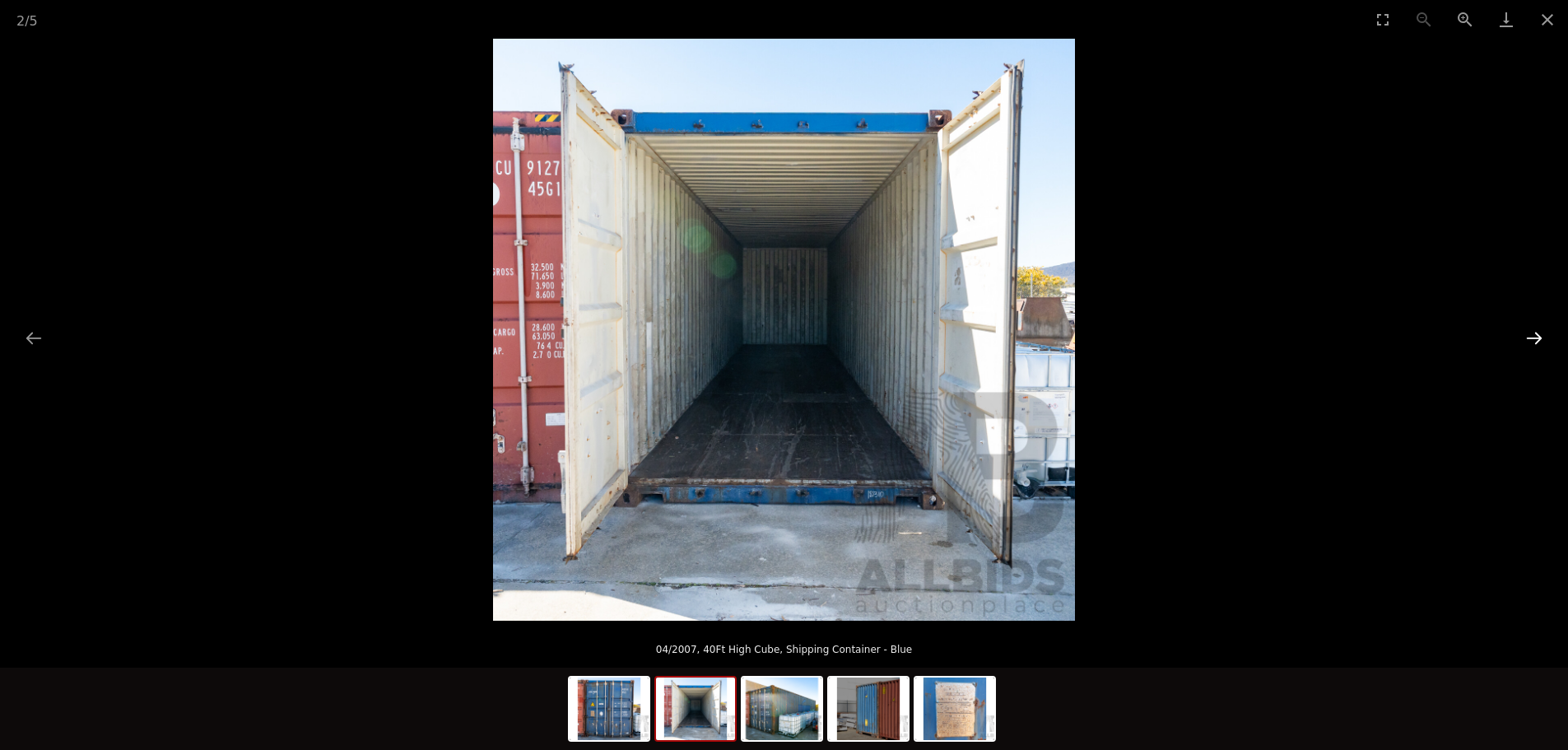
click at [1526, 344] on button "Next slide" at bounding box center [1534, 338] width 34 height 33
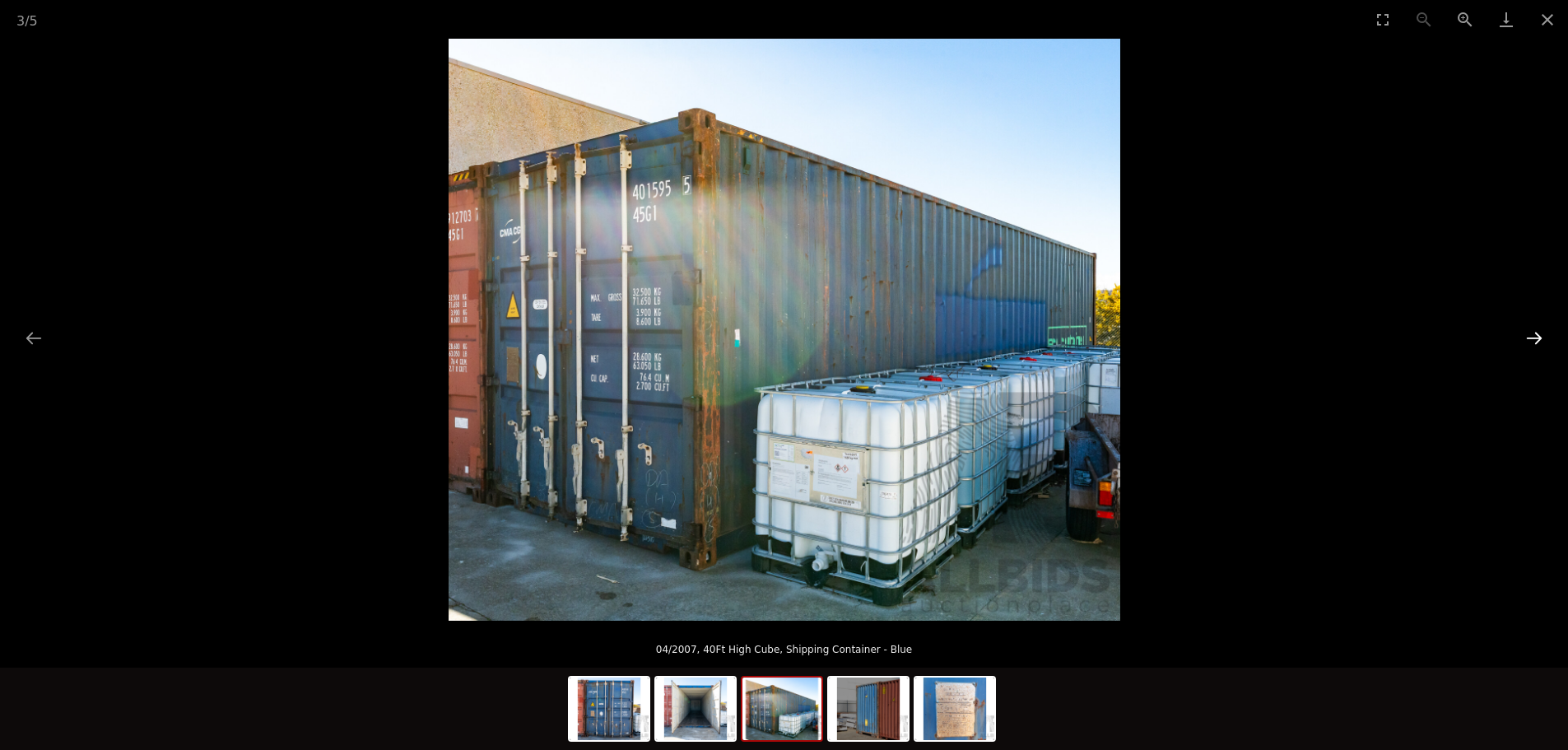
click at [1526, 344] on button "Next slide" at bounding box center [1534, 338] width 34 height 33
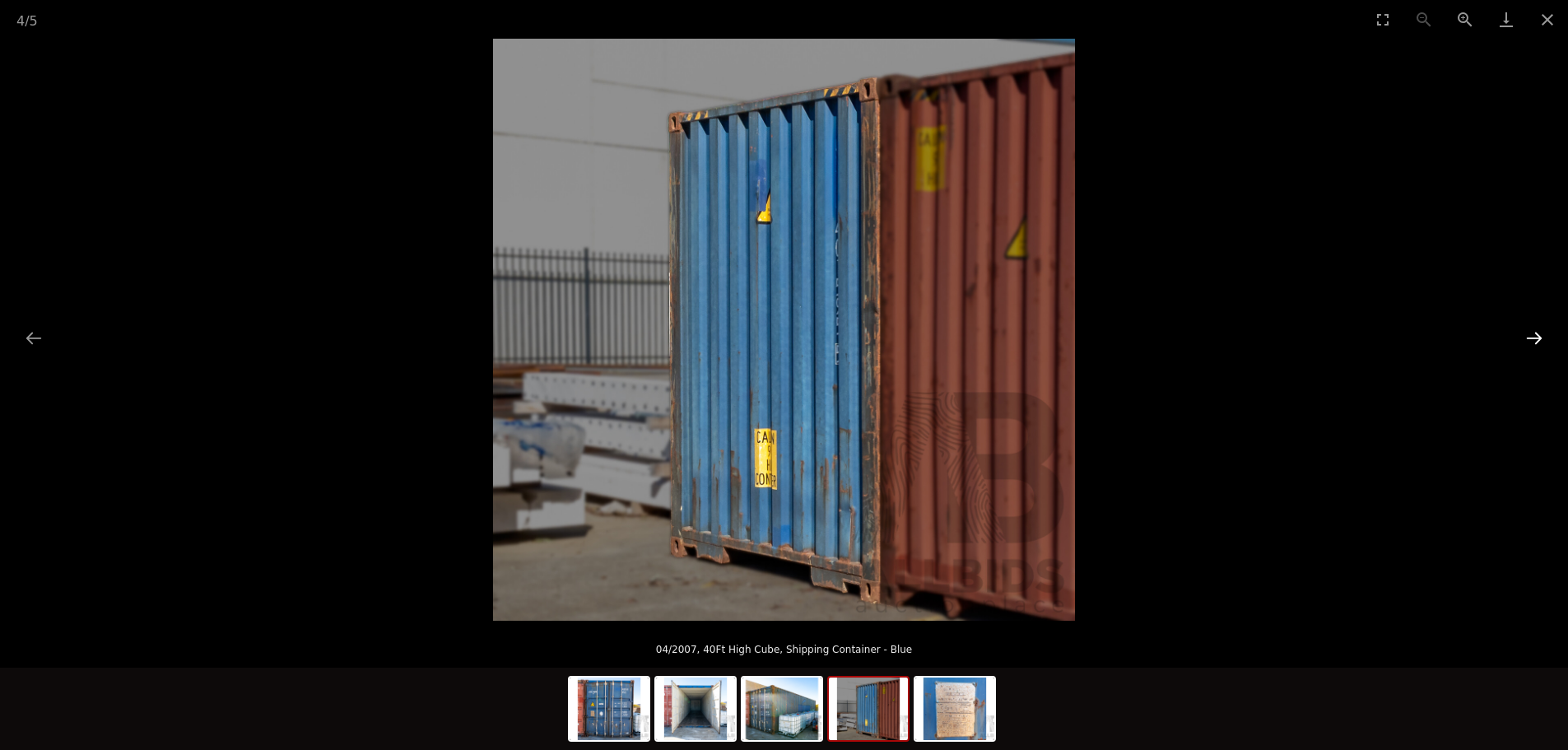
click at [1519, 344] on button "Next slide" at bounding box center [1534, 338] width 34 height 33
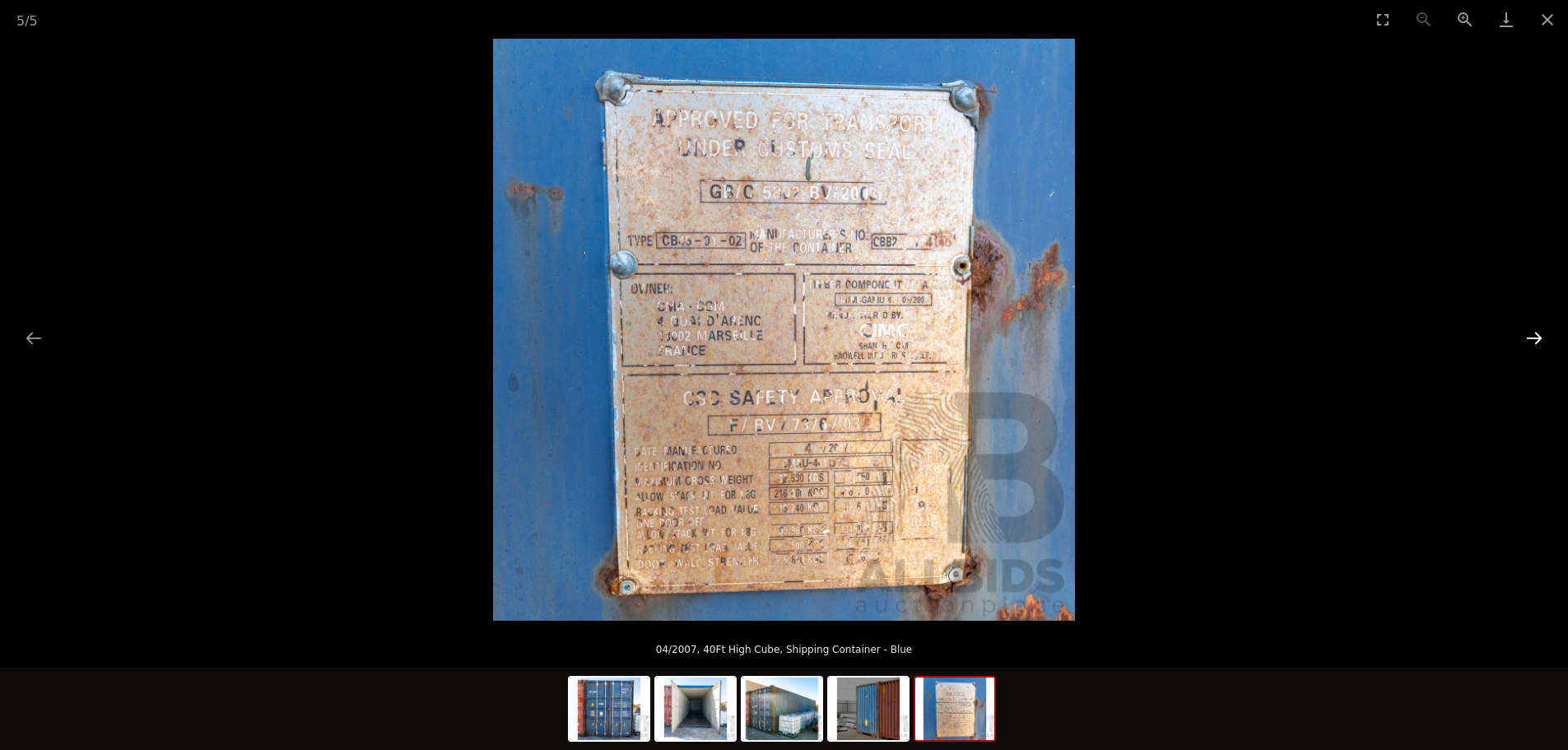
click at [1529, 343] on button "Next slide" at bounding box center [1534, 338] width 34 height 33
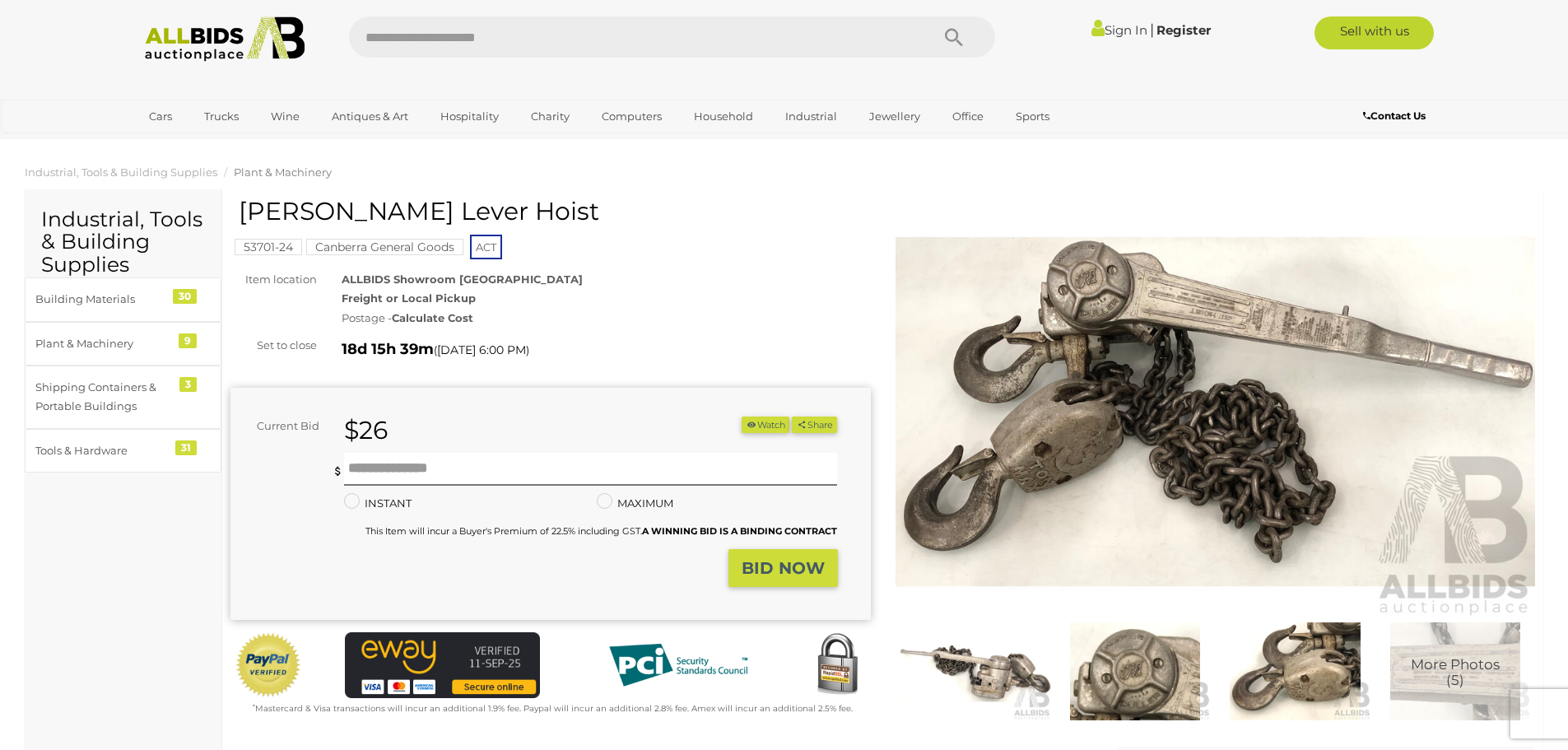
click at [1191, 384] on img at bounding box center [1215, 412] width 640 height 413
